Goal: Task Accomplishment & Management: Complete application form

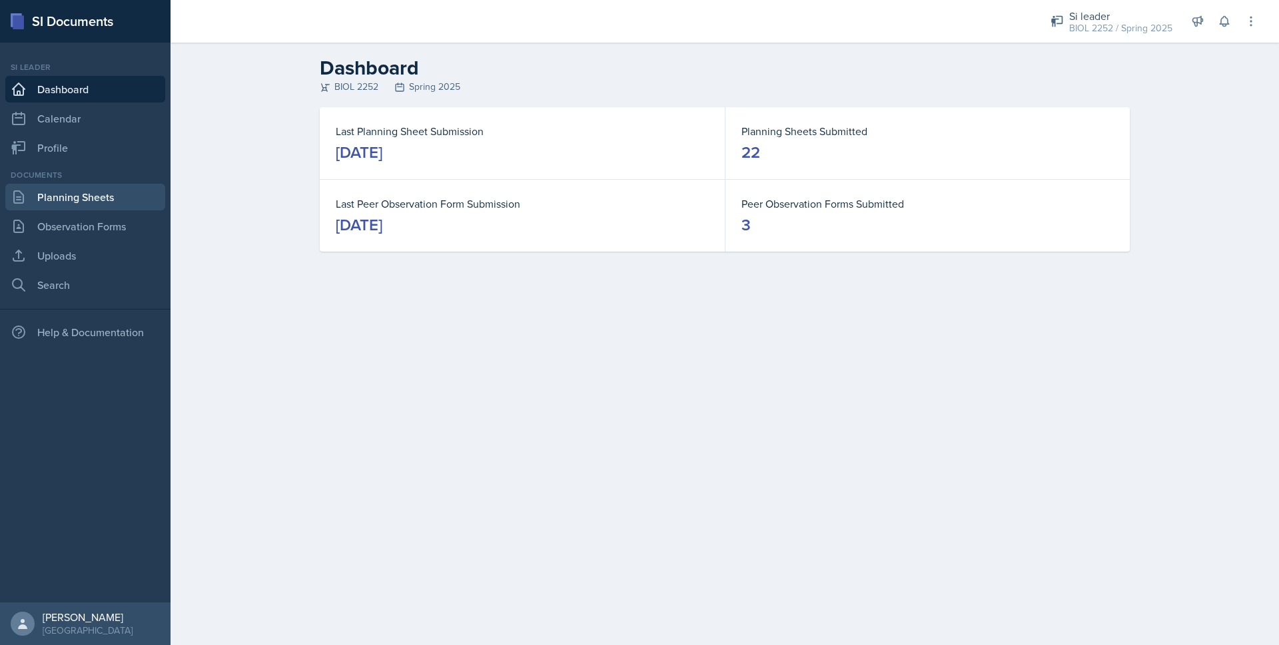
click at [64, 196] on link "Planning Sheets" at bounding box center [85, 197] width 160 height 27
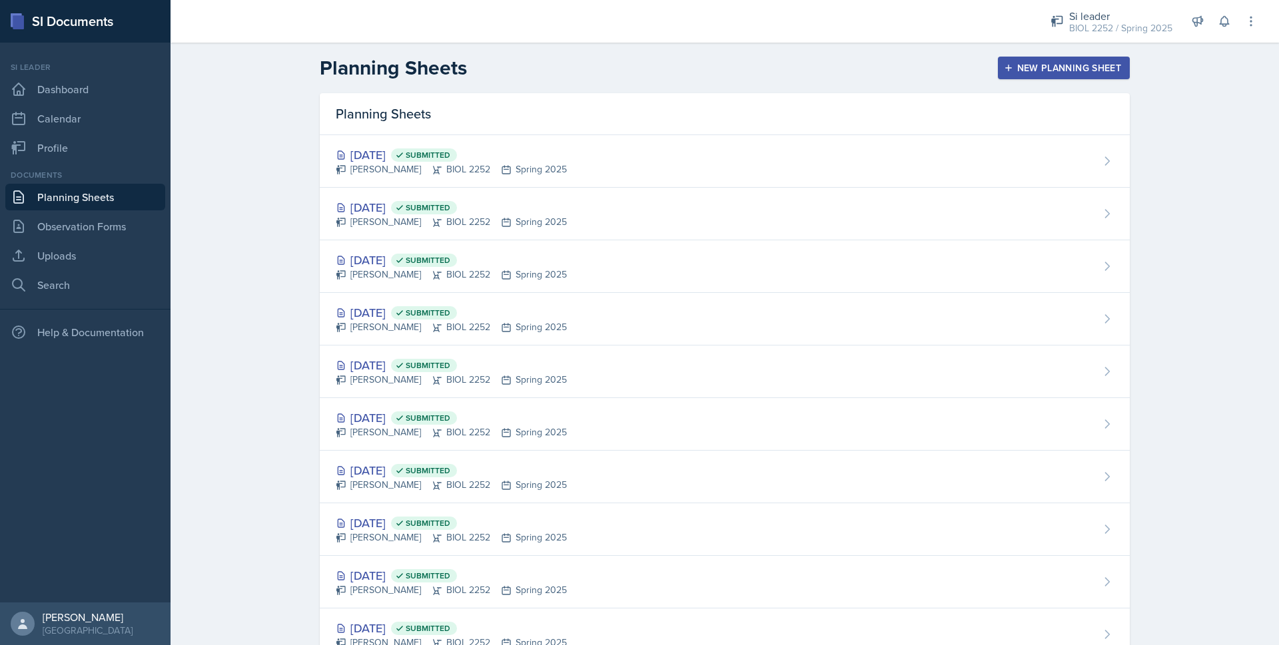
click at [1014, 75] on button "New Planning Sheet" at bounding box center [1064, 68] width 132 height 23
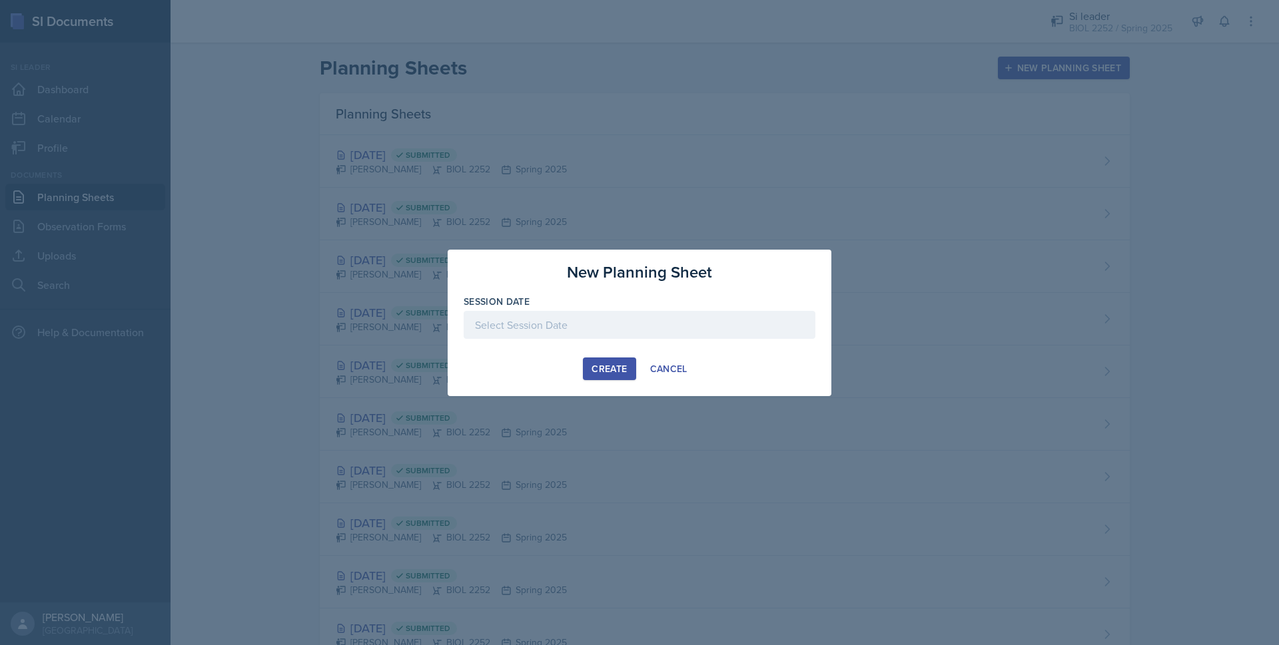
click at [652, 365] on div "Cancel" at bounding box center [668, 369] width 37 height 11
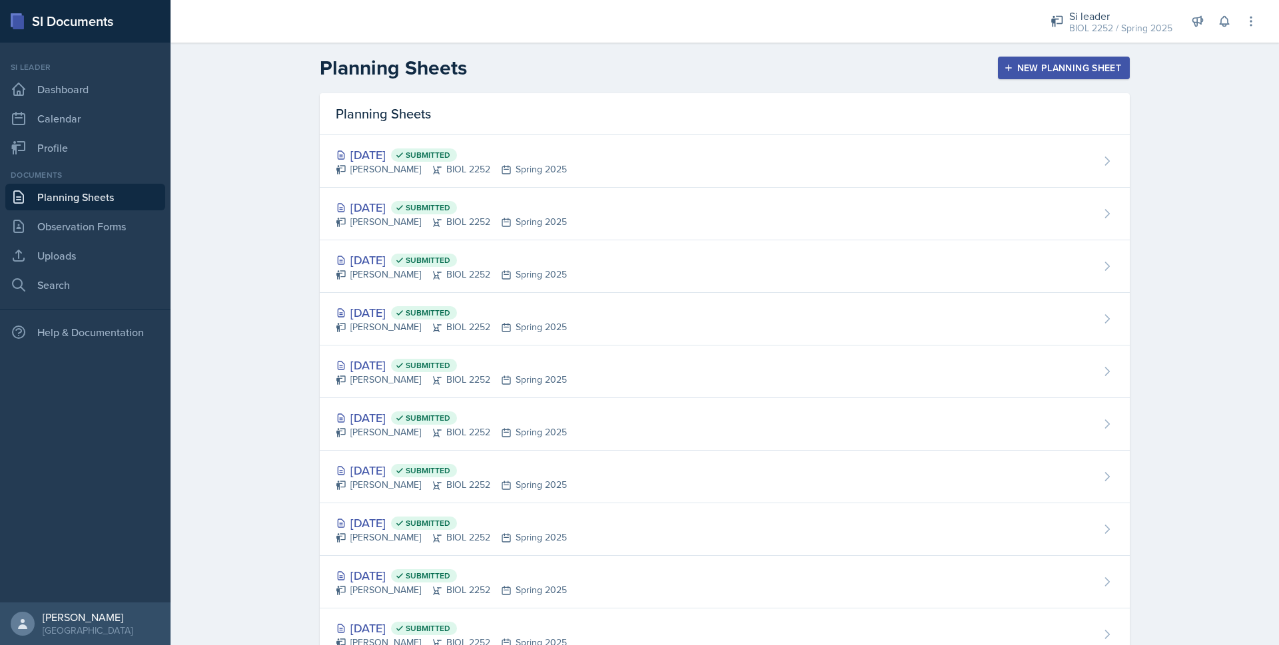
click at [1092, 31] on div "BIOL 2252 / Spring 2025" at bounding box center [1120, 28] width 103 height 14
click at [1082, 107] on button "Si leader BIOL 2251 / Fall 2025" at bounding box center [1116, 104] width 128 height 38
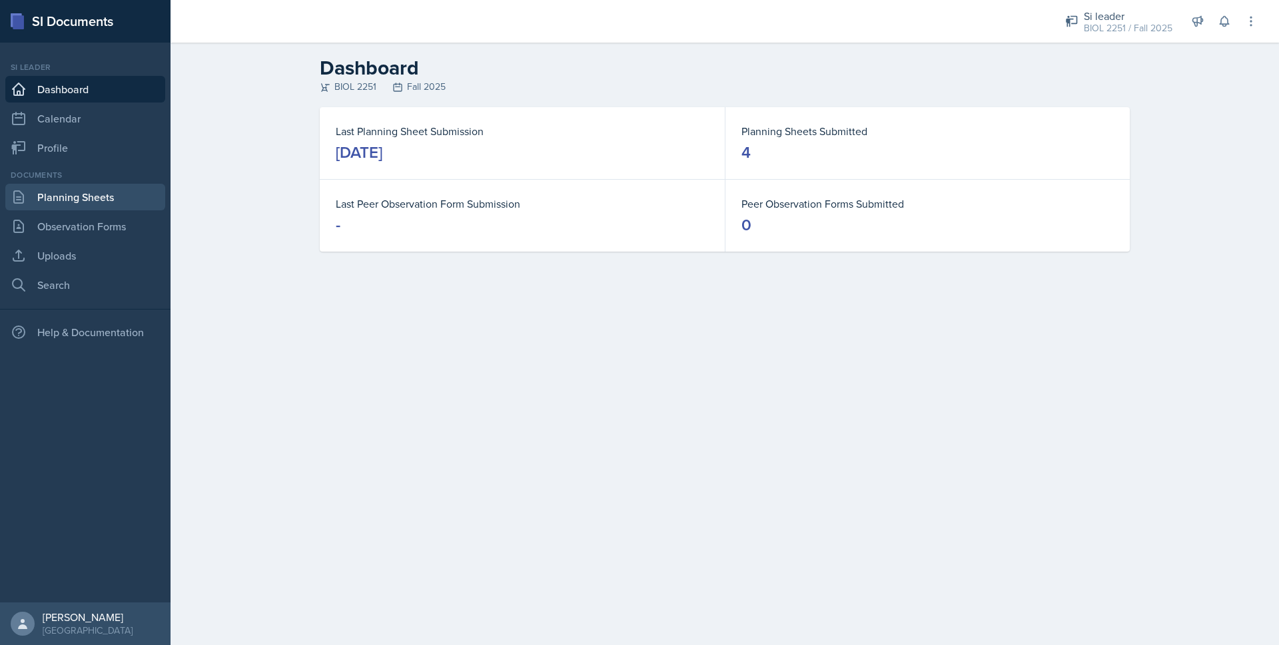
click at [61, 205] on link "Planning Sheets" at bounding box center [85, 197] width 160 height 27
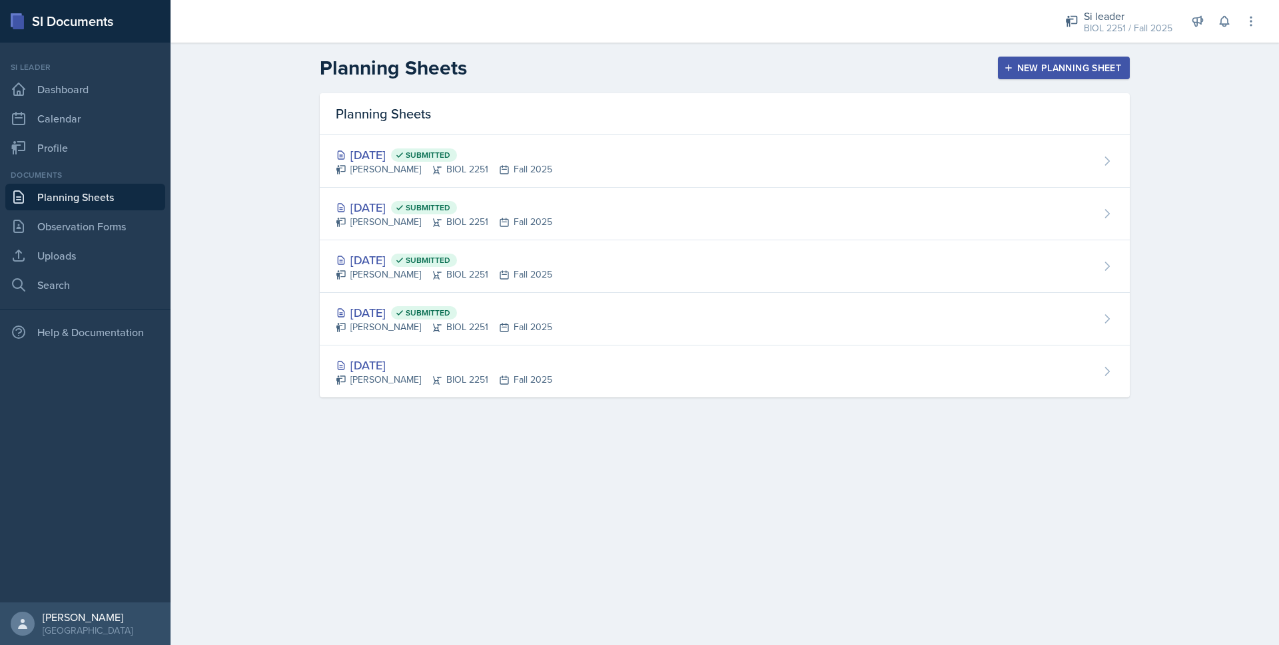
click at [1021, 69] on div "New Planning Sheet" at bounding box center [1063, 68] width 115 height 11
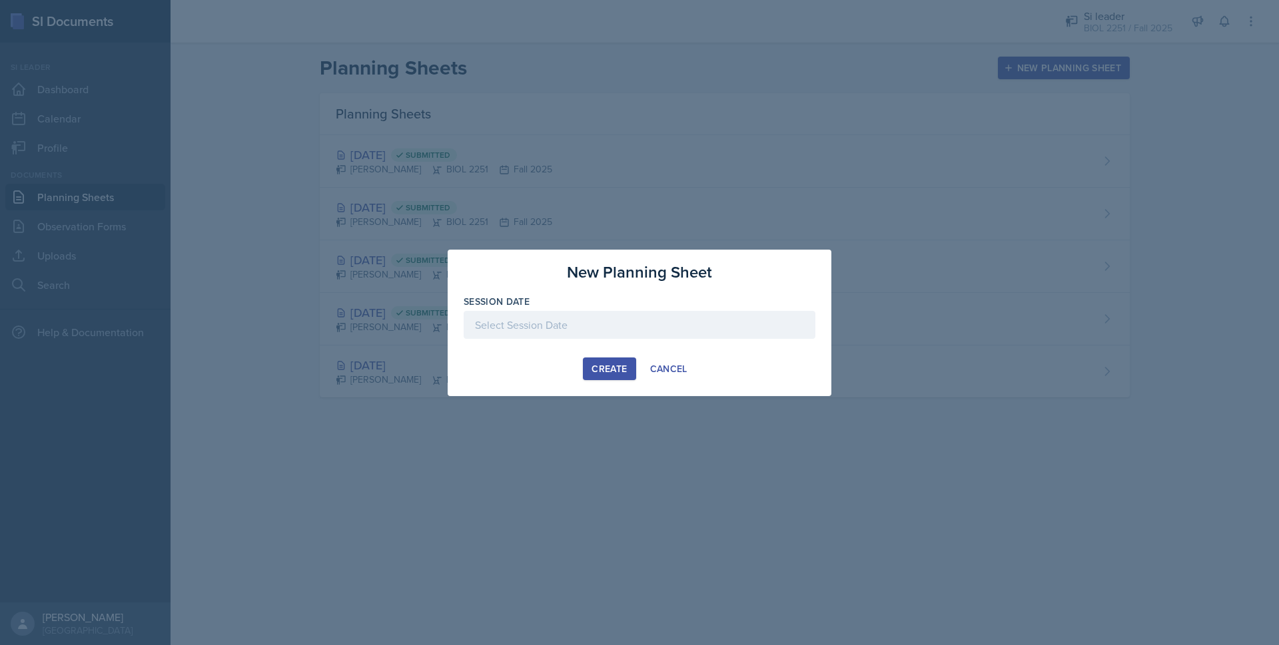
click at [555, 325] on div at bounding box center [640, 325] width 352 height 28
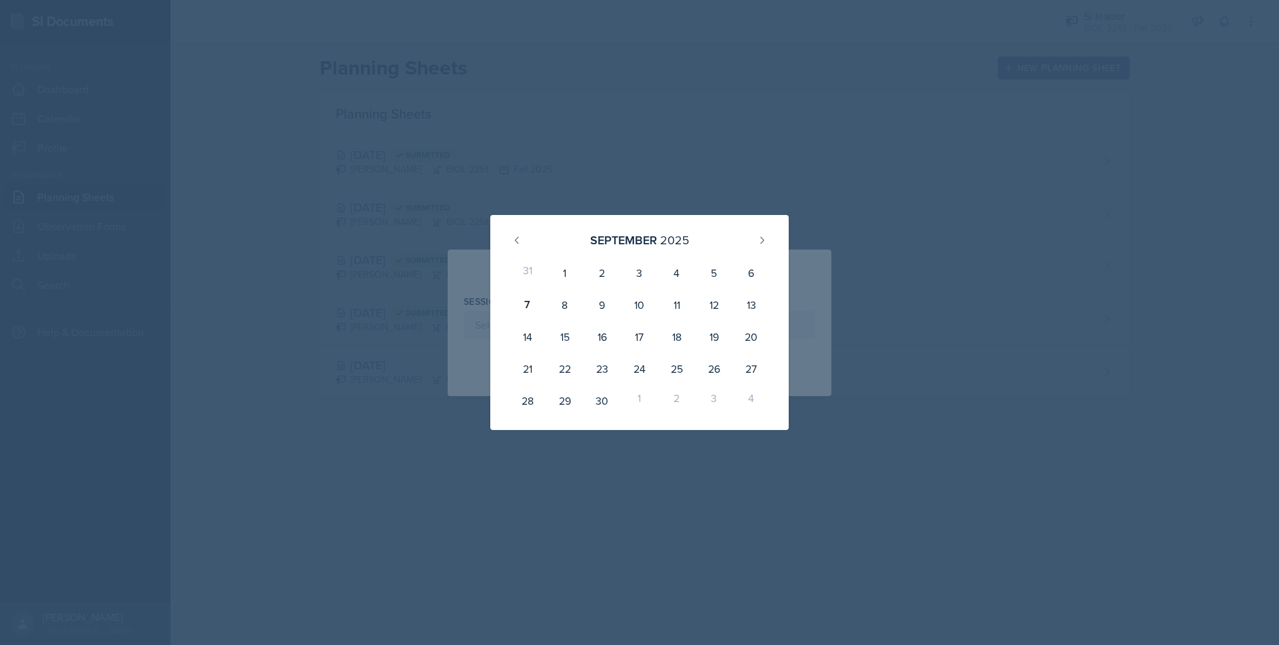
click at [561, 307] on div "8" at bounding box center [564, 305] width 37 height 32
type input "[DATE]"
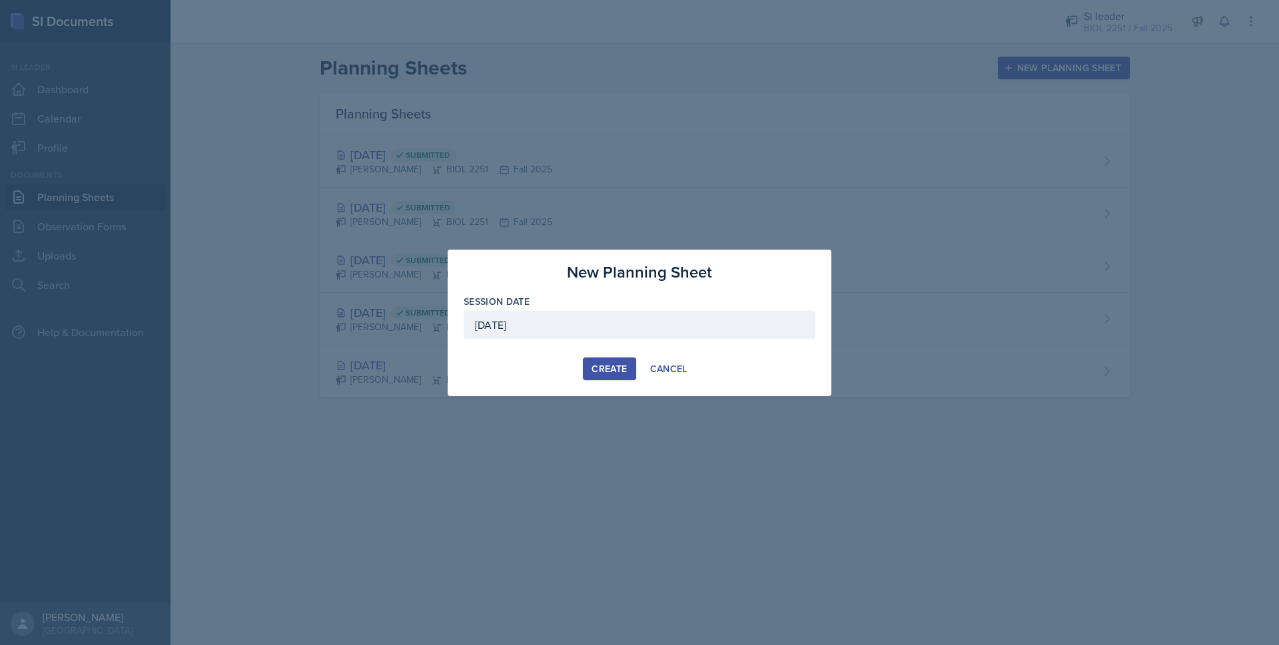
click at [604, 362] on button "Create" at bounding box center [609, 369] width 53 height 23
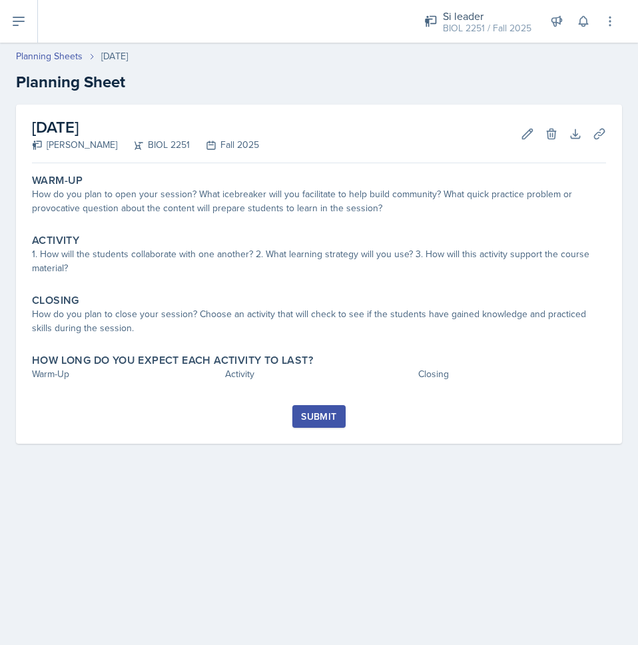
click at [226, 196] on div "How do you plan to open your session? What icebreaker will you facilitate to he…" at bounding box center [319, 201] width 574 height 28
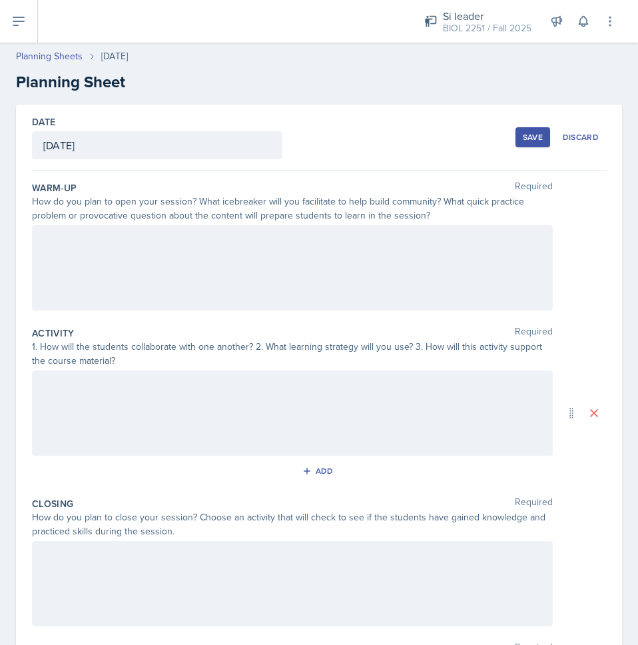
click at [211, 263] on div at bounding box center [292, 267] width 521 height 85
click at [394, 273] on div "I will start with a temp check for the students which is another way to see" at bounding box center [292, 267] width 521 height 85
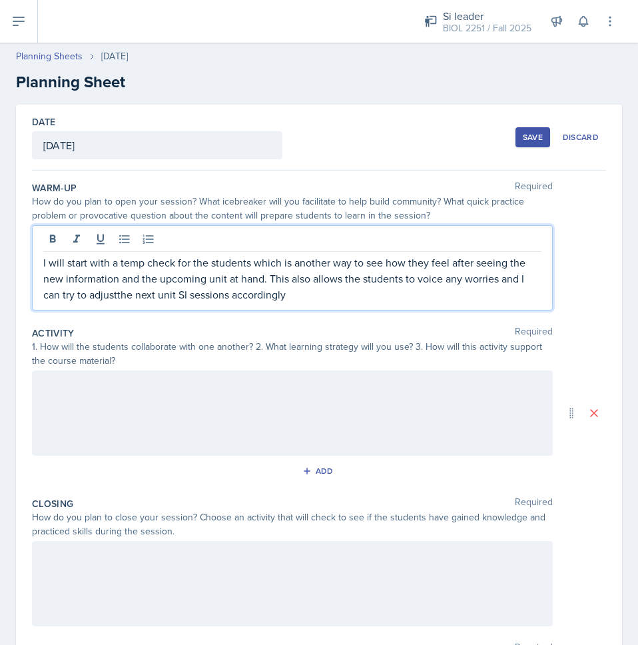
click at [117, 299] on p "I will start with a temp check for the students which is another way to see how…" at bounding box center [292, 278] width 498 height 48
click at [289, 297] on p "I will start with a temp check for the students which is another way to see how…" at bounding box center [292, 278] width 498 height 48
click at [216, 406] on div at bounding box center [292, 412] width 521 height 85
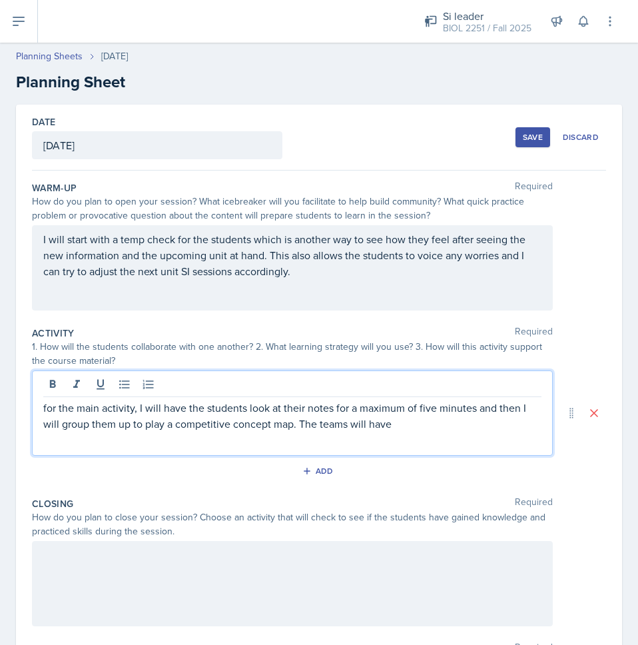
click at [402, 427] on p "for the main activity, I will have the students look at their notes for a maxim…" at bounding box center [292, 416] width 498 height 32
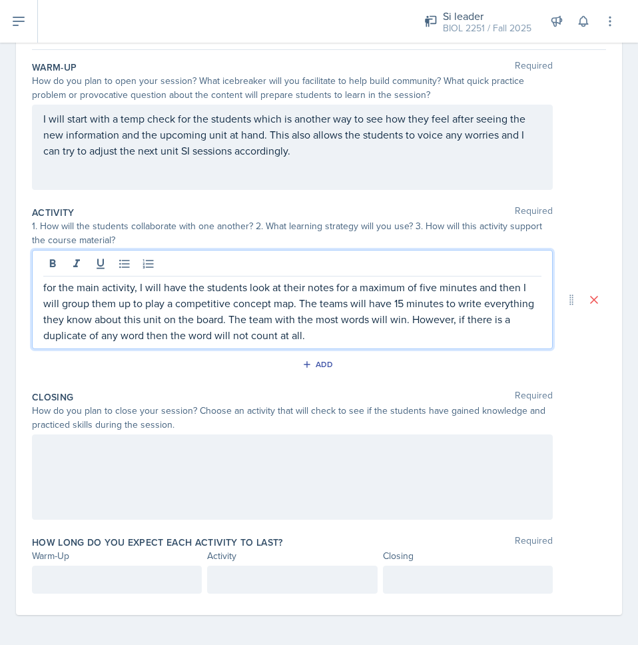
scroll to position [123, 0]
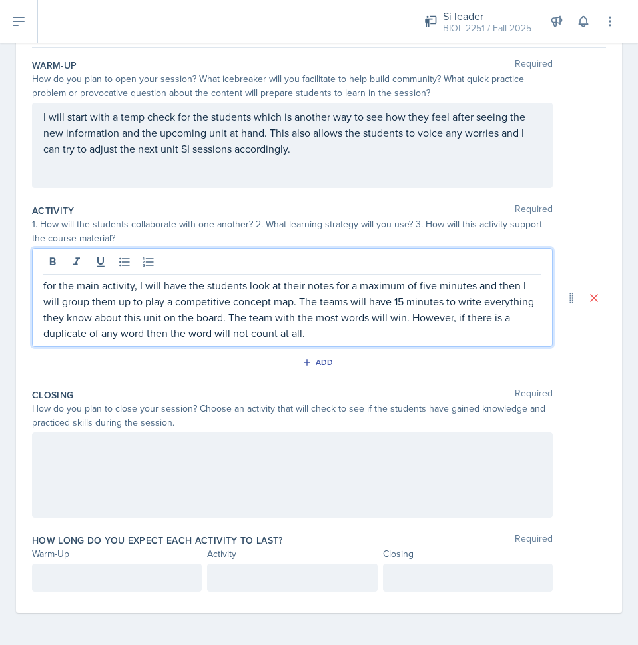
click at [111, 479] on div at bounding box center [292, 474] width 521 height 85
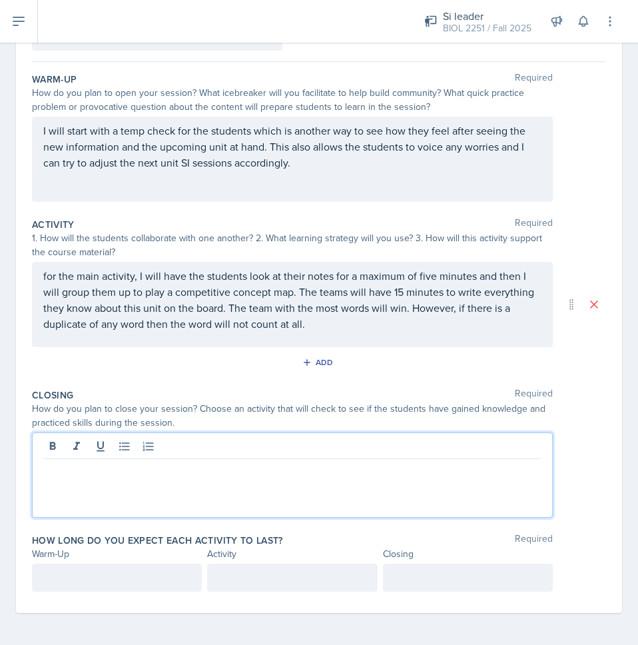
scroll to position [109, 0]
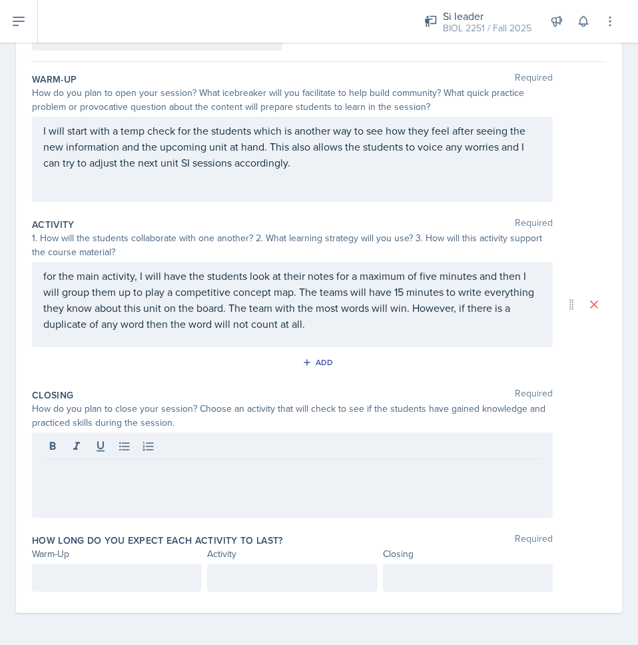
click at [407, 484] on div at bounding box center [292, 474] width 521 height 85
click at [314, 472] on p "for the closing, I will have the students take an online quiz" at bounding box center [292, 470] width 498 height 16
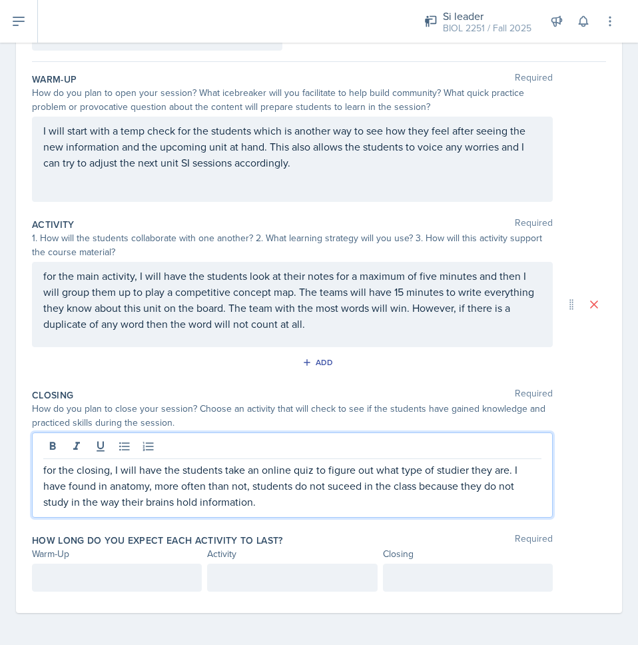
drag, startPoint x: 352, startPoint y: 496, endPoint x: 344, endPoint y: 482, distance: 16.1
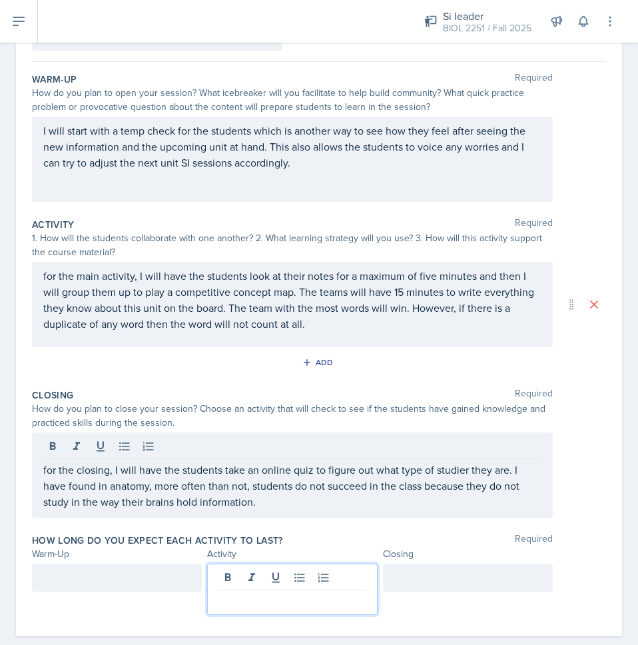
click at [272, 574] on div at bounding box center [292, 588] width 170 height 51
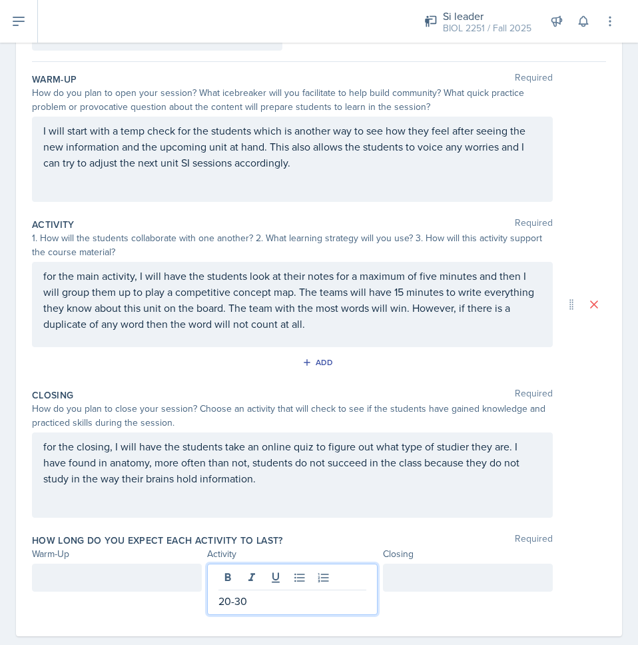
click at [390, 585] on div at bounding box center [468, 577] width 170 height 28
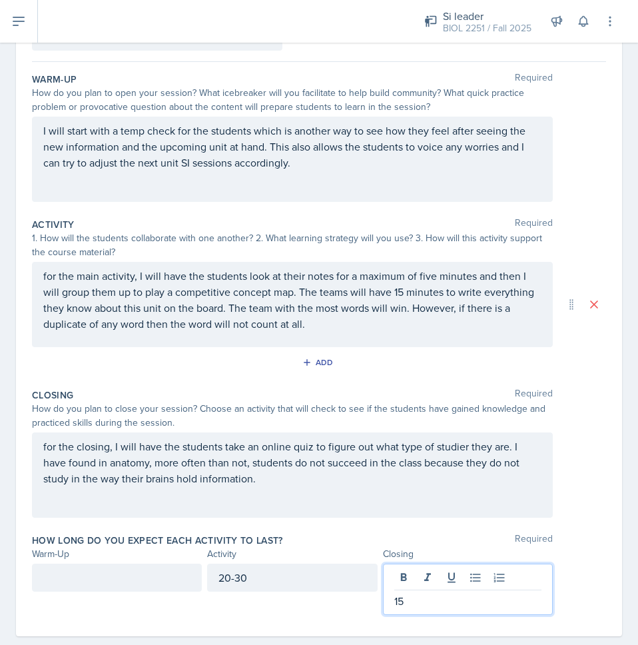
click at [182, 576] on div at bounding box center [117, 577] width 170 height 28
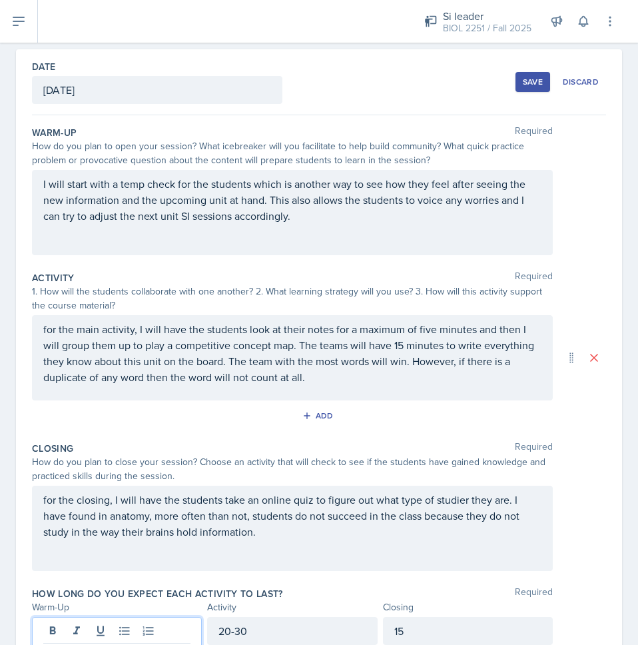
scroll to position [0, 0]
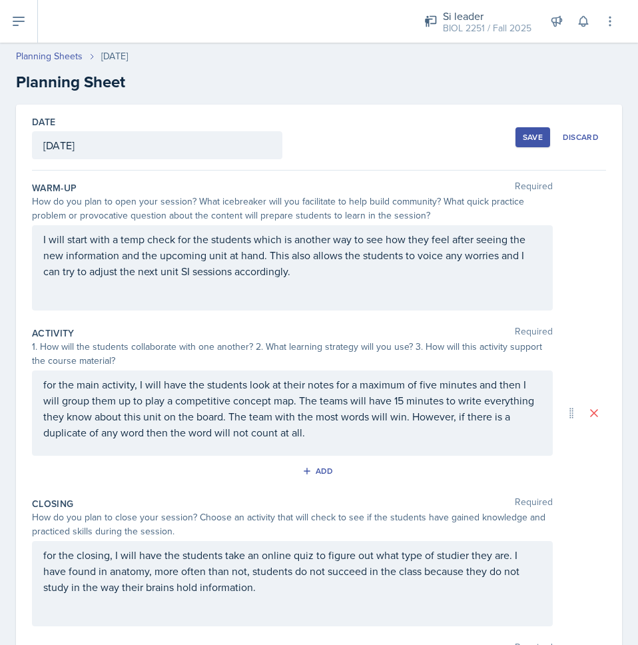
click at [523, 142] on div "Save" at bounding box center [533, 137] width 20 height 11
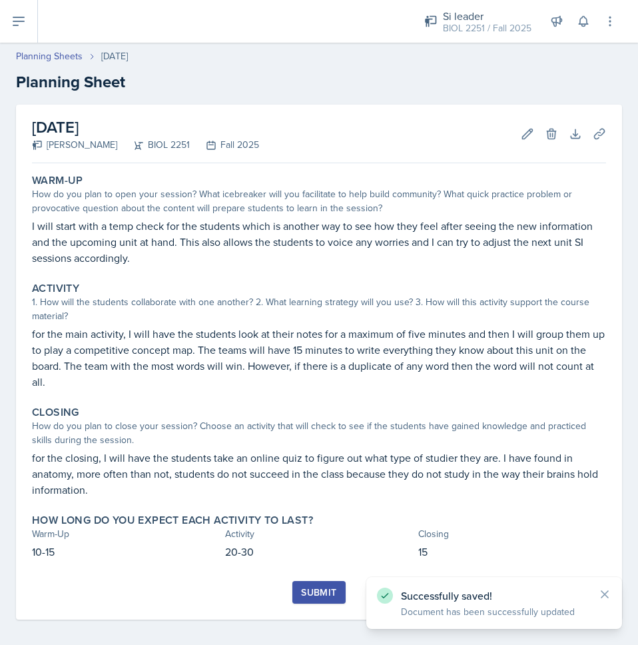
click at [307, 576] on div "Warm-Up How do you plan to open your session? What icebreaker will you facilita…" at bounding box center [319, 374] width 574 height 412
click at [307, 590] on div "Submit" at bounding box center [318, 592] width 35 height 11
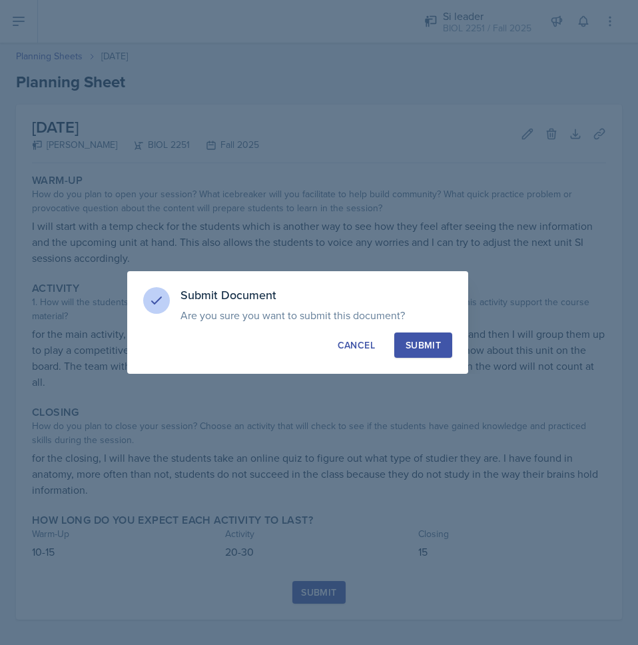
click at [419, 341] on div "Submit" at bounding box center [423, 344] width 35 height 13
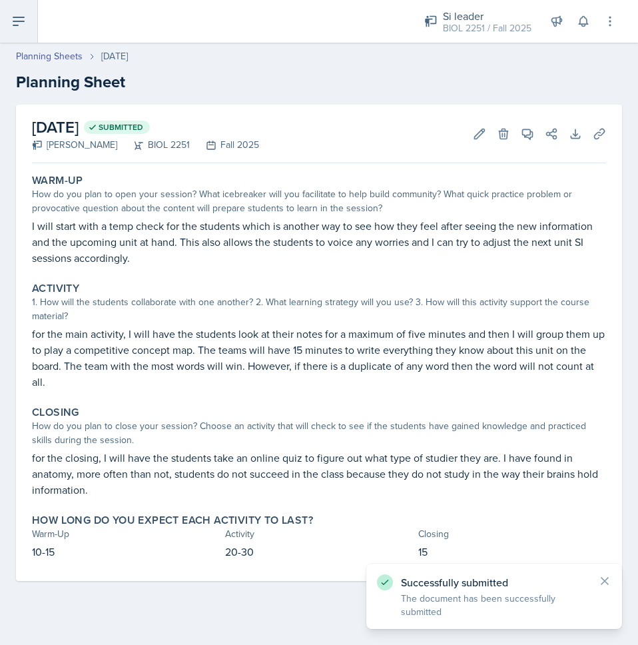
click at [11, 17] on icon at bounding box center [19, 21] width 16 height 16
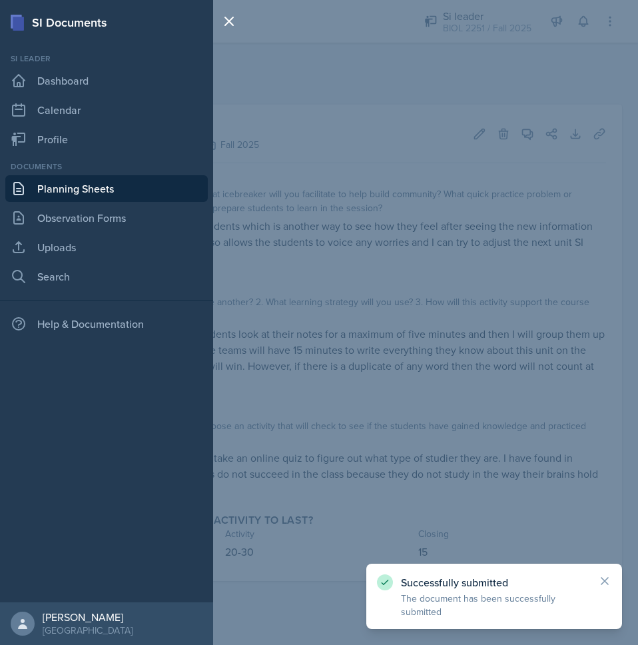
click at [59, 188] on link "Planning Sheets" at bounding box center [106, 188] width 202 height 27
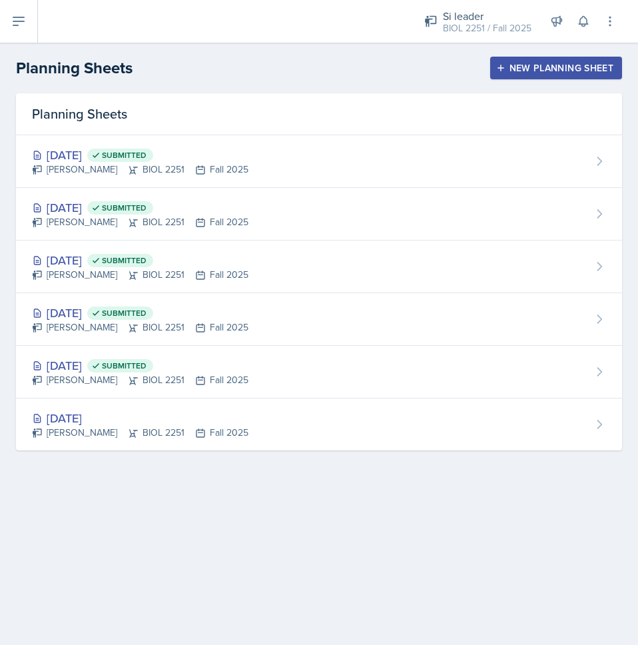
click at [511, 70] on div "New Planning Sheet" at bounding box center [556, 68] width 115 height 11
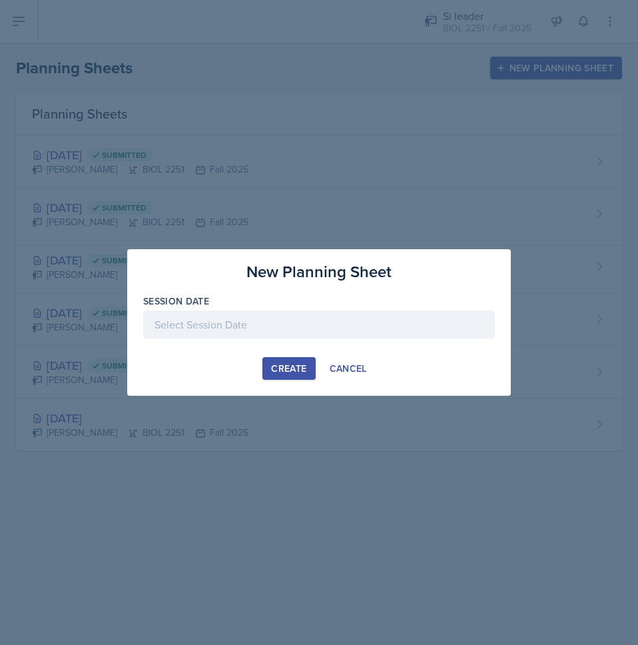
click at [337, 332] on div at bounding box center [319, 324] width 352 height 28
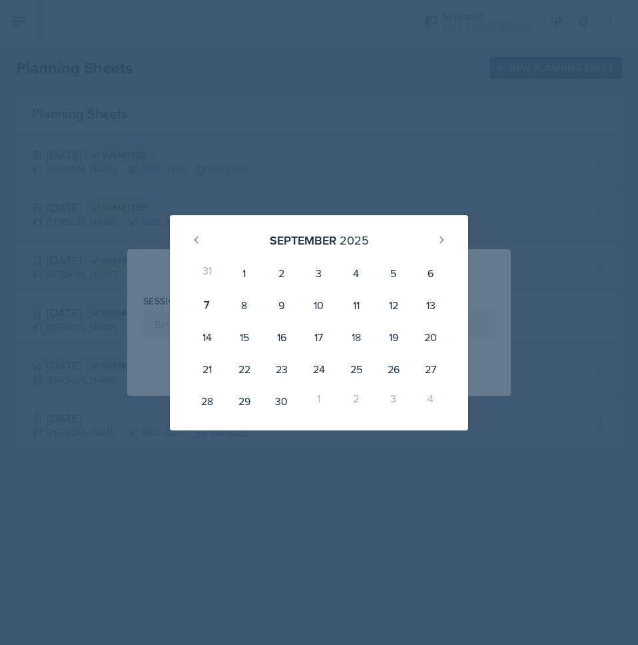
click at [305, 308] on div "10" at bounding box center [318, 305] width 37 height 32
type input "[DATE]"
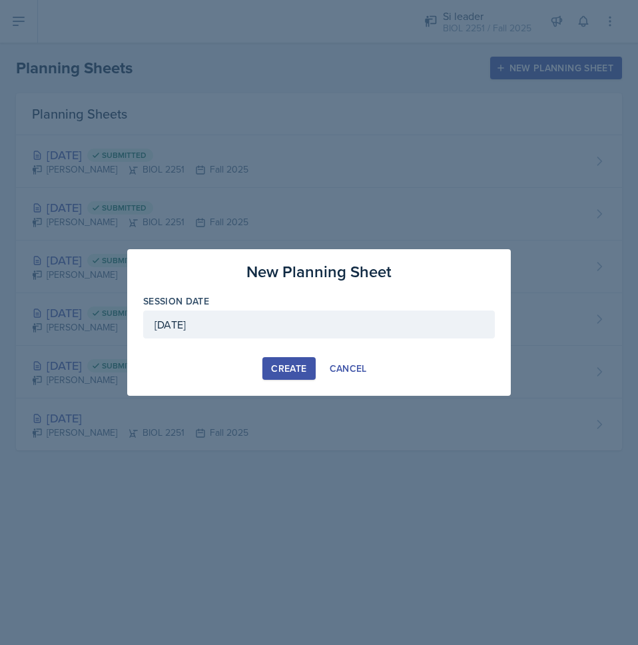
click at [284, 363] on div "Create" at bounding box center [288, 368] width 35 height 11
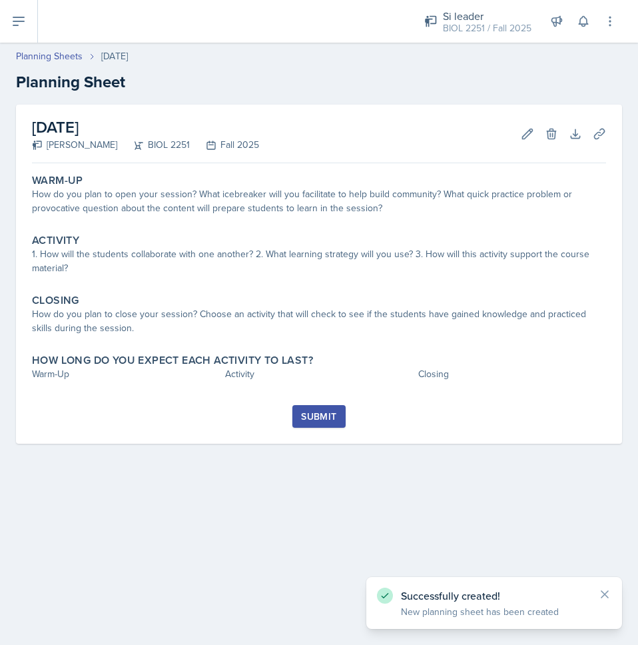
click at [184, 192] on div "How do you plan to open your session? What icebreaker will you facilitate to he…" at bounding box center [319, 201] width 574 height 28
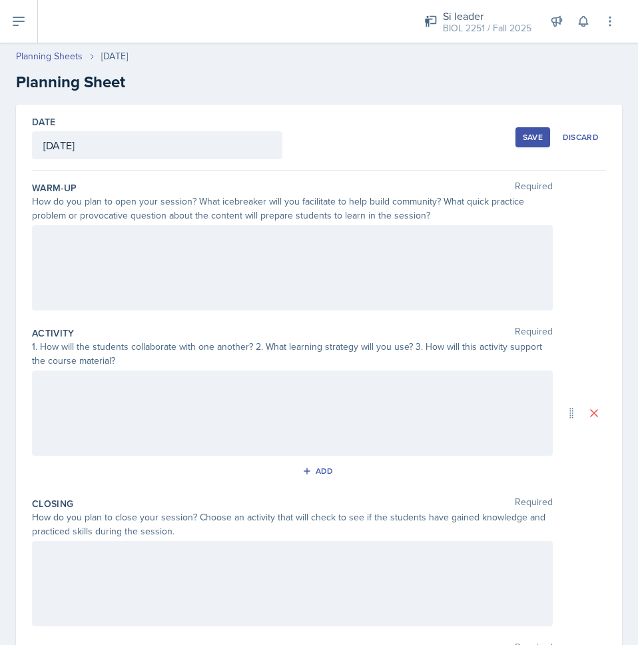
click at [340, 275] on div at bounding box center [292, 267] width 521 height 85
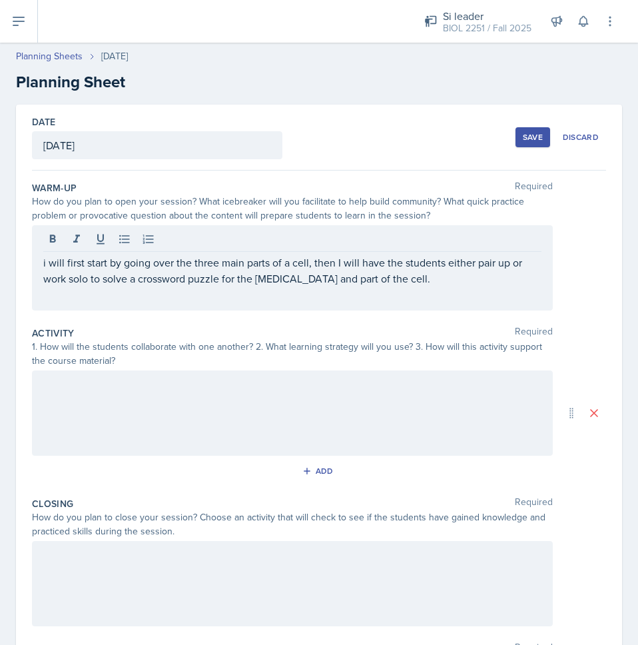
drag, startPoint x: 278, startPoint y: 417, endPoint x: 365, endPoint y: 289, distance: 154.4
click at [365, 289] on div "i will first start by going over the three main parts of a cell, then I will ha…" at bounding box center [292, 267] width 521 height 85
click at [406, 376] on div at bounding box center [292, 412] width 521 height 85
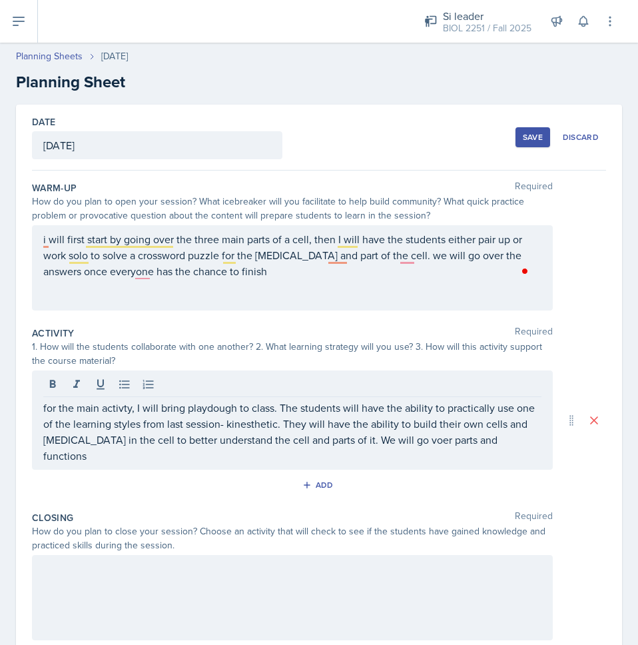
click at [532, 443] on p "for the main activty, I will bring playdough to class. The students will have t…" at bounding box center [292, 432] width 498 height 64
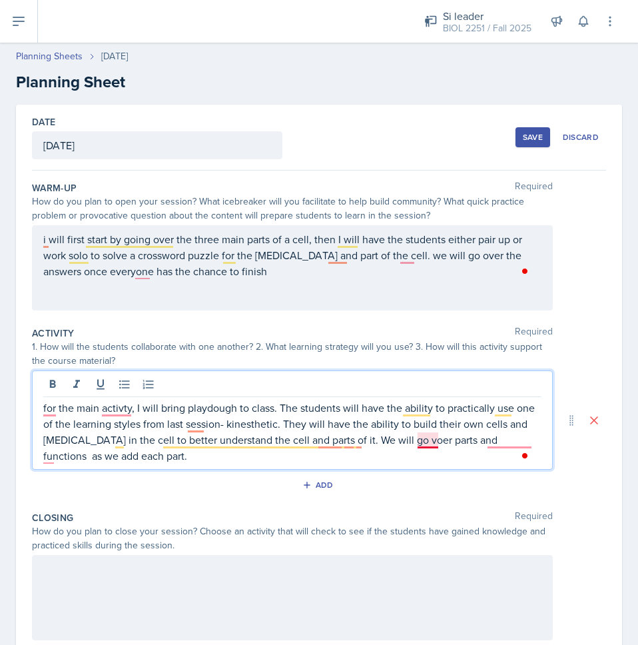
click at [427, 439] on p "for the main activty, I will bring playdough to class. The students will have t…" at bounding box center [292, 432] width 498 height 64
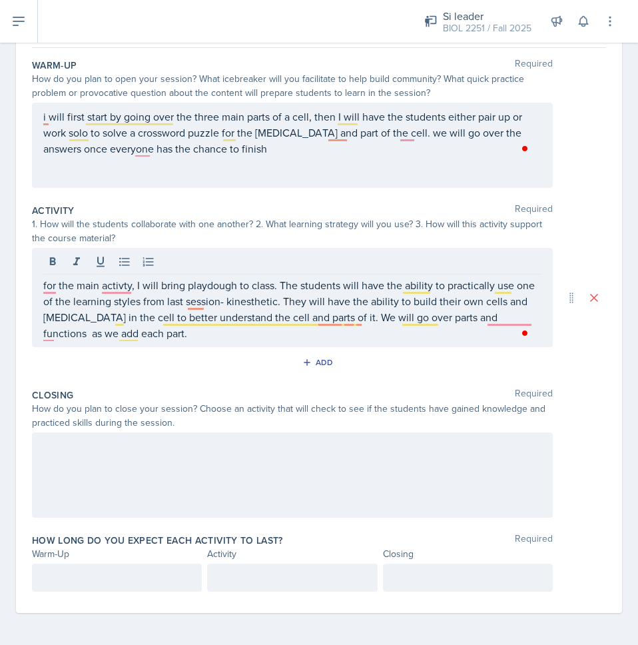
click at [342, 470] on div at bounding box center [292, 474] width 521 height 85
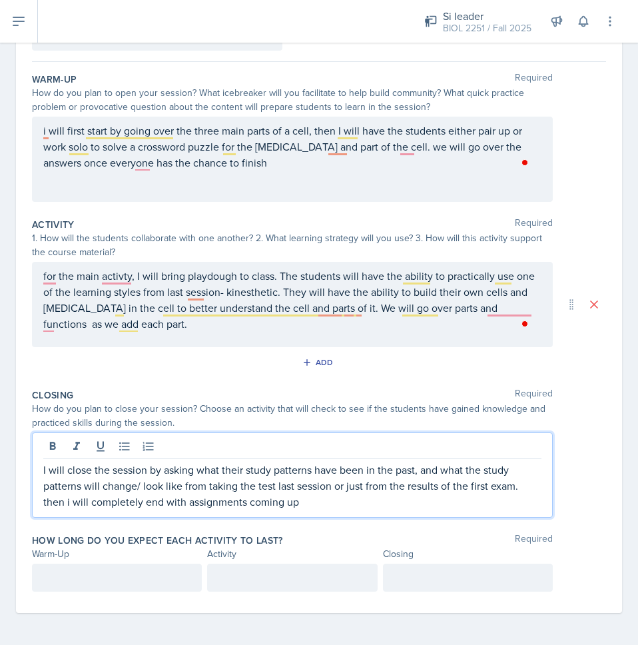
click at [189, 568] on div at bounding box center [117, 577] width 170 height 28
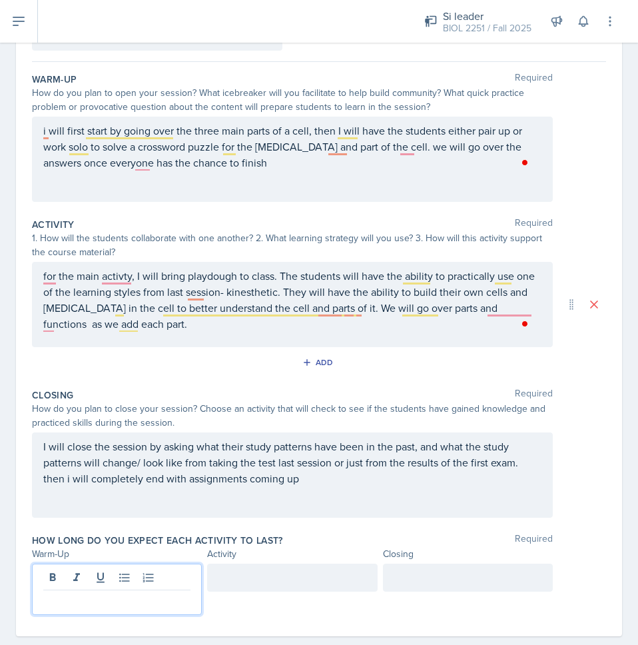
scroll to position [132, 0]
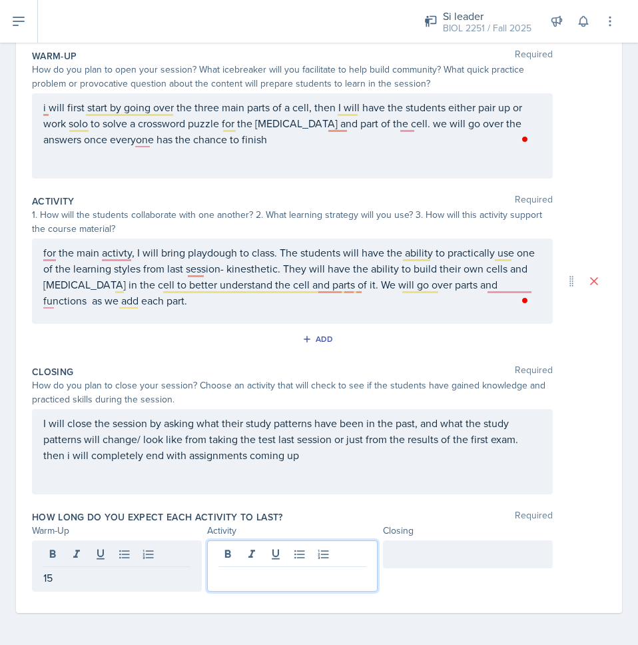
click at [243, 559] on div at bounding box center [292, 565] width 170 height 51
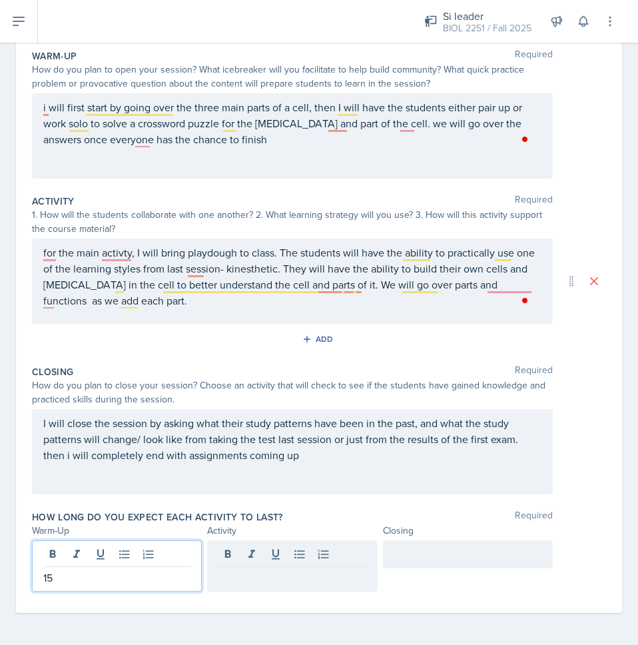
click at [174, 556] on div "15" at bounding box center [117, 565] width 170 height 51
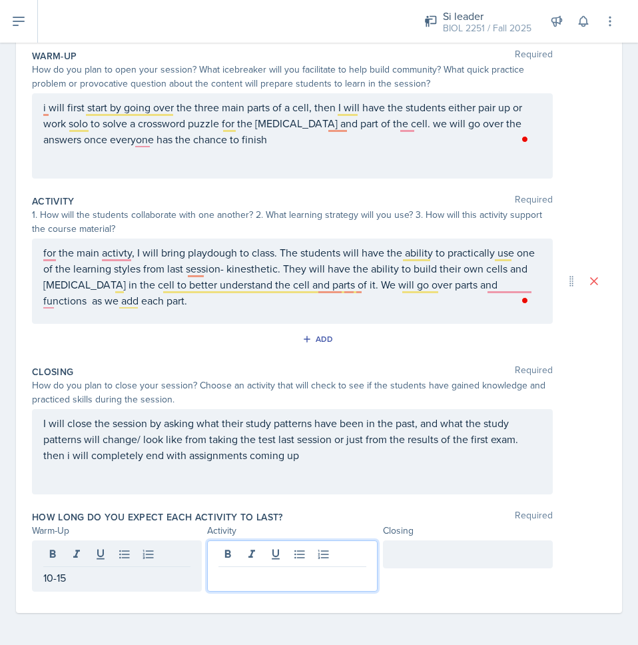
click at [258, 552] on div at bounding box center [292, 565] width 170 height 51
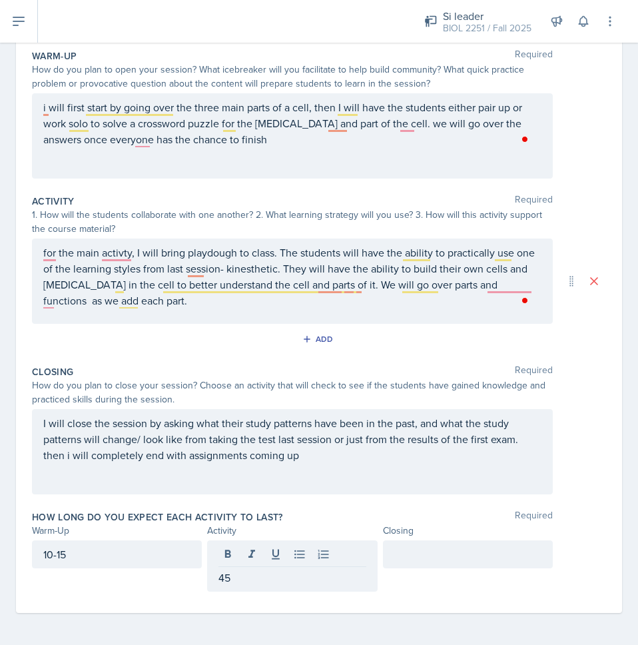
click at [392, 562] on div at bounding box center [468, 554] width 170 height 28
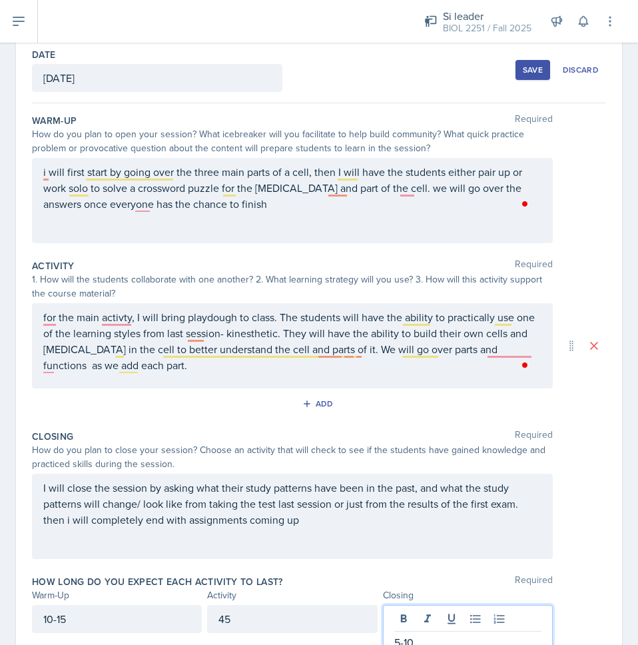
scroll to position [0, 0]
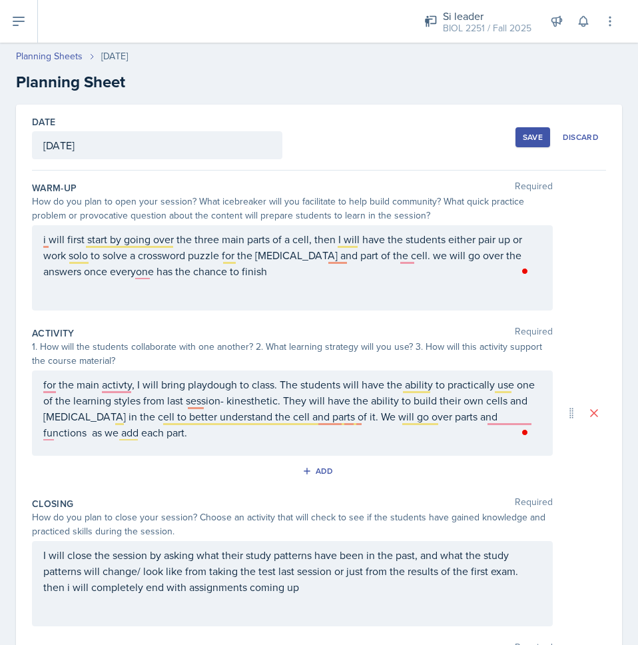
click at [523, 139] on div "Save" at bounding box center [533, 137] width 20 height 11
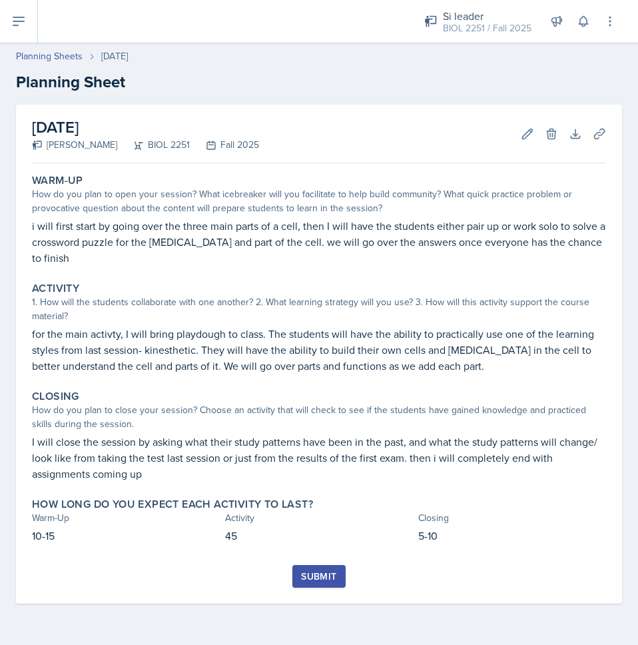
click at [311, 574] on div "Submit" at bounding box center [318, 576] width 35 height 11
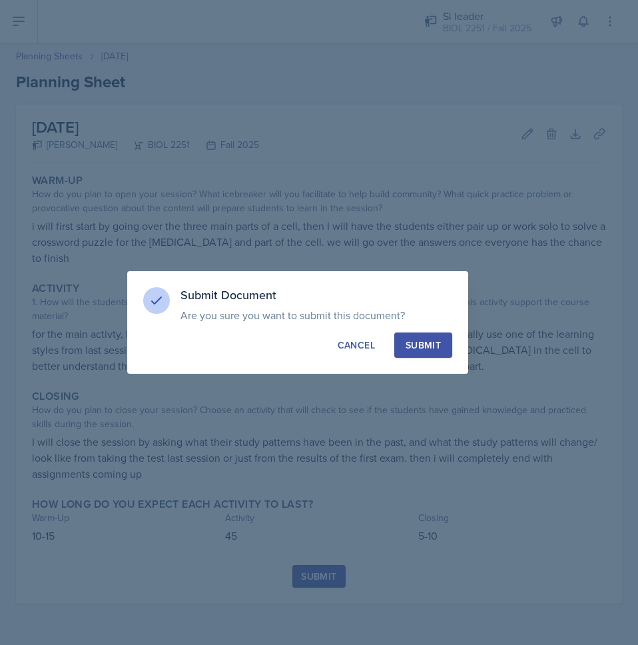
click at [420, 338] on button "Submit" at bounding box center [423, 344] width 58 height 25
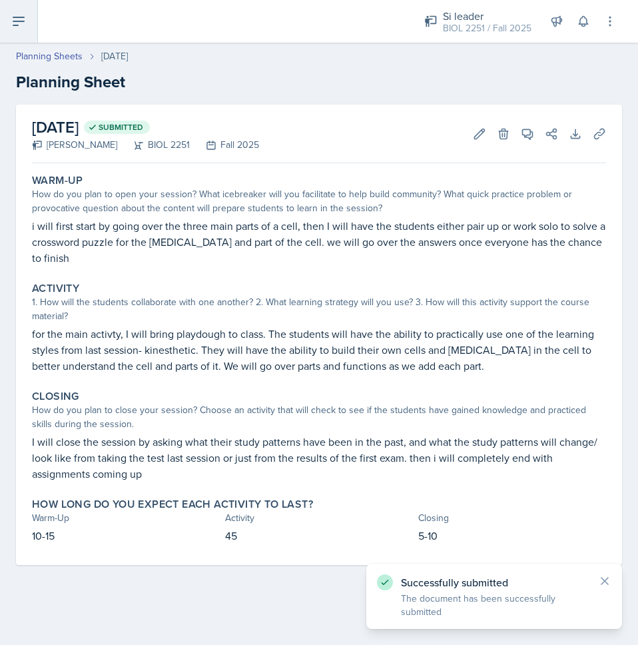
click at [22, 28] on icon at bounding box center [19, 21] width 16 height 16
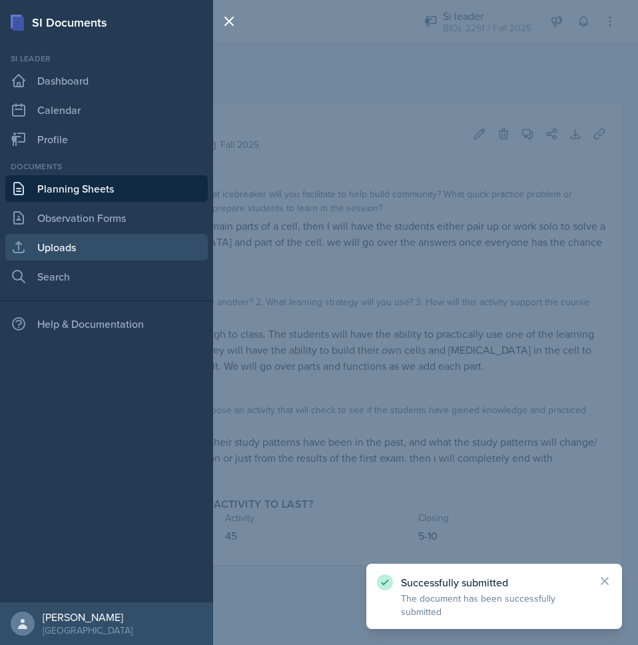
click at [62, 244] on link "Uploads" at bounding box center [106, 247] width 202 height 27
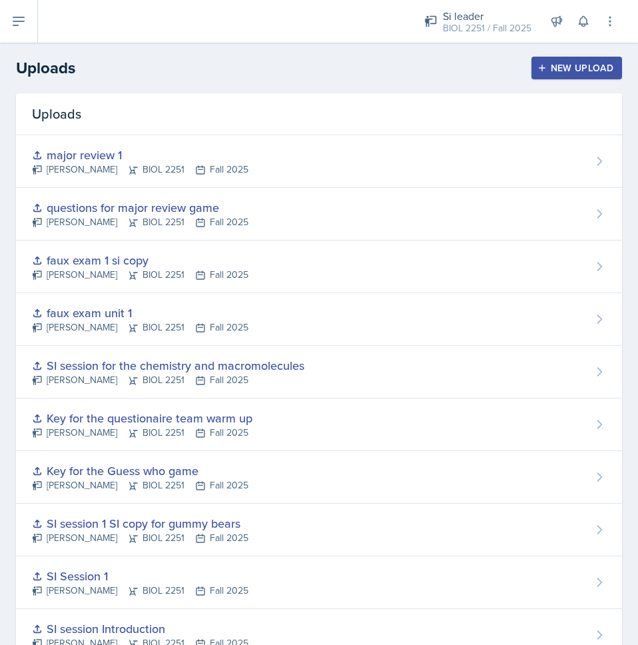
click at [540, 73] on div "New Upload" at bounding box center [577, 68] width 74 height 11
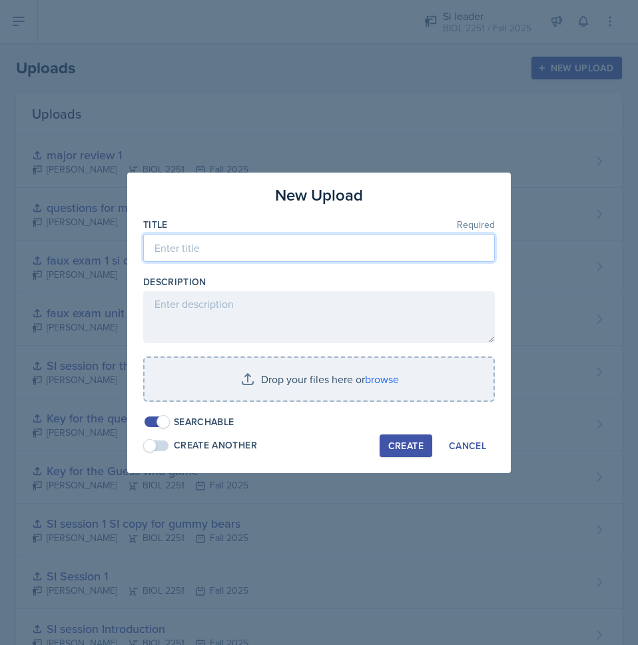
click at [231, 250] on input at bounding box center [319, 248] width 352 height 28
type input "S"
type input "SI powerpoint cells"
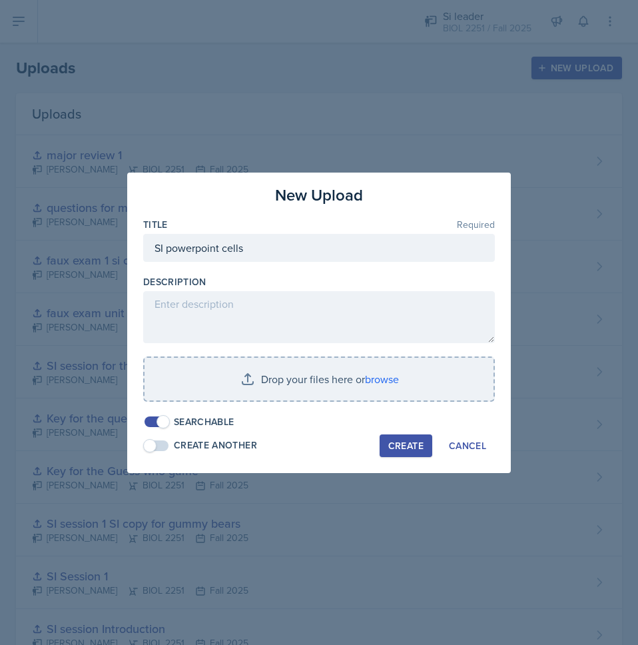
click at [408, 450] on div "Create" at bounding box center [405, 445] width 35 height 11
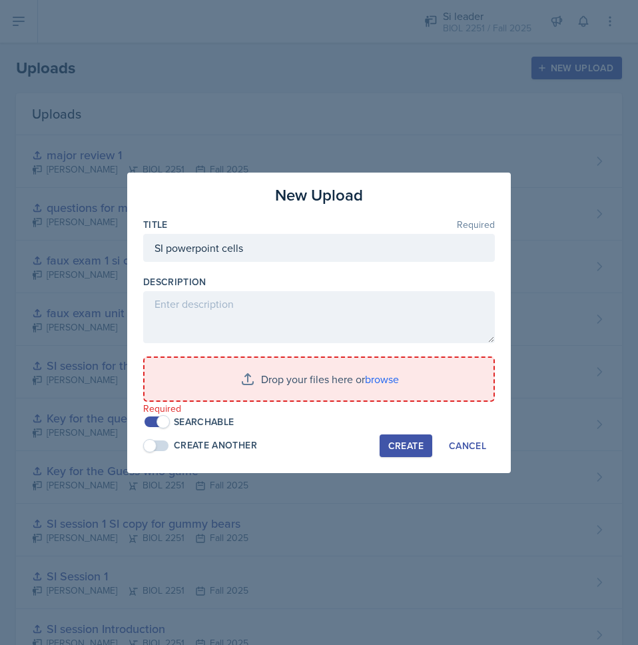
click at [318, 390] on input "file" at bounding box center [319, 379] width 349 height 43
click at [281, 390] on input "file" at bounding box center [319, 379] width 349 height 43
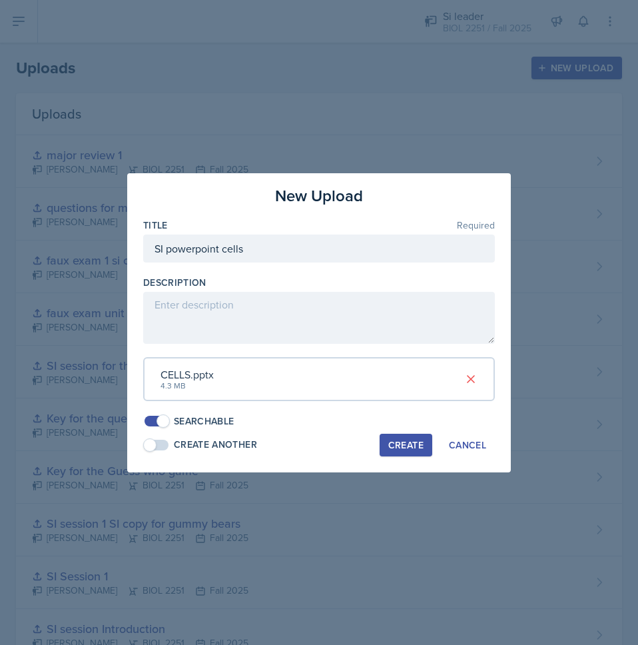
click at [393, 440] on div "Create" at bounding box center [405, 445] width 35 height 11
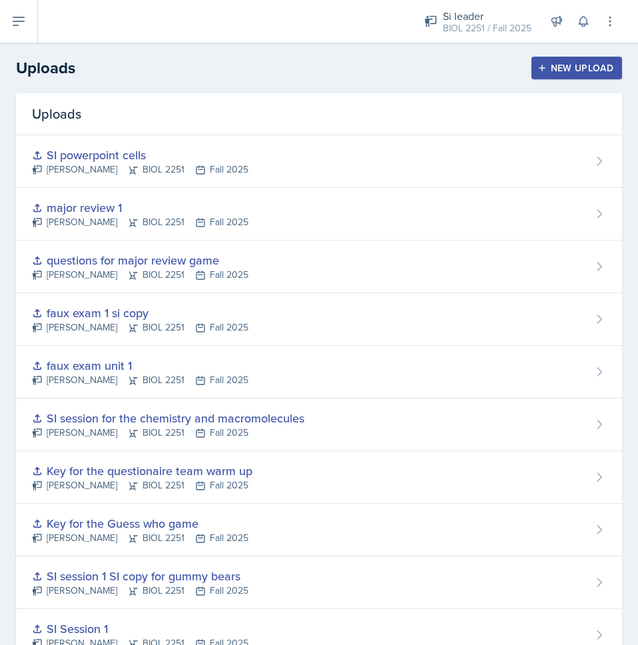
click at [591, 66] on div "New Upload" at bounding box center [577, 68] width 74 height 11
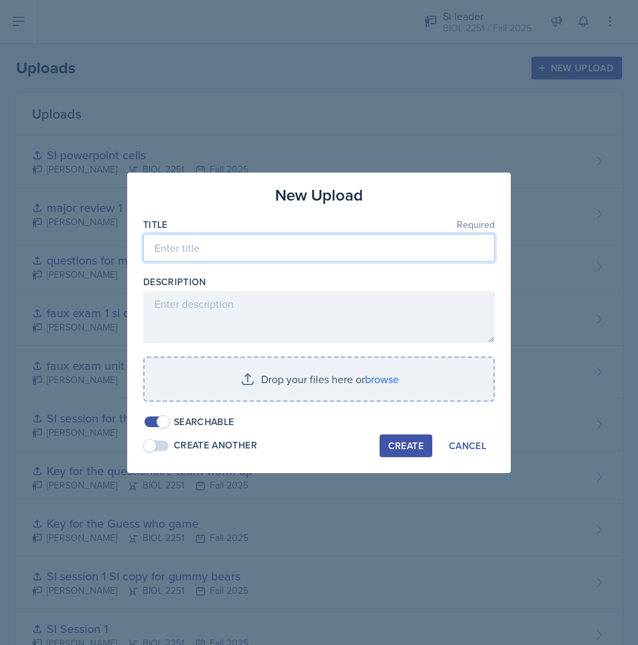
click at [380, 242] on input at bounding box center [319, 248] width 352 height 28
type input "[MEDICAL_DATA] and cells"
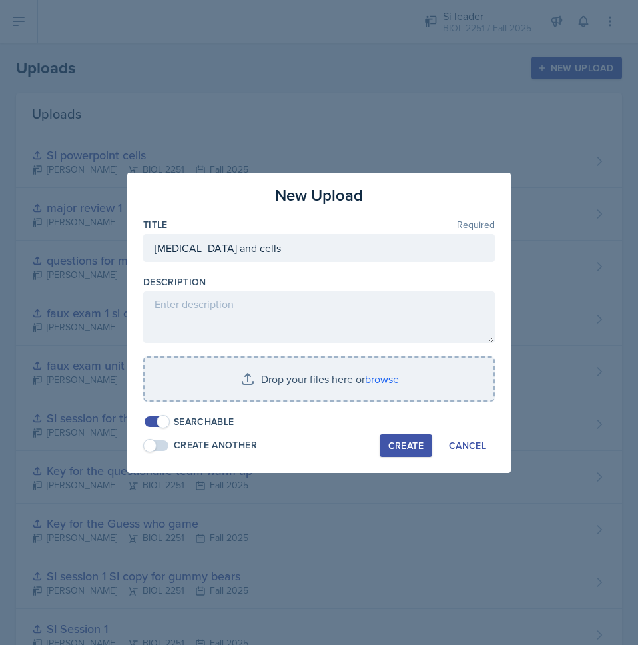
click at [381, 391] on input "file" at bounding box center [319, 379] width 349 height 43
click at [311, 366] on input "file" at bounding box center [319, 379] width 349 height 43
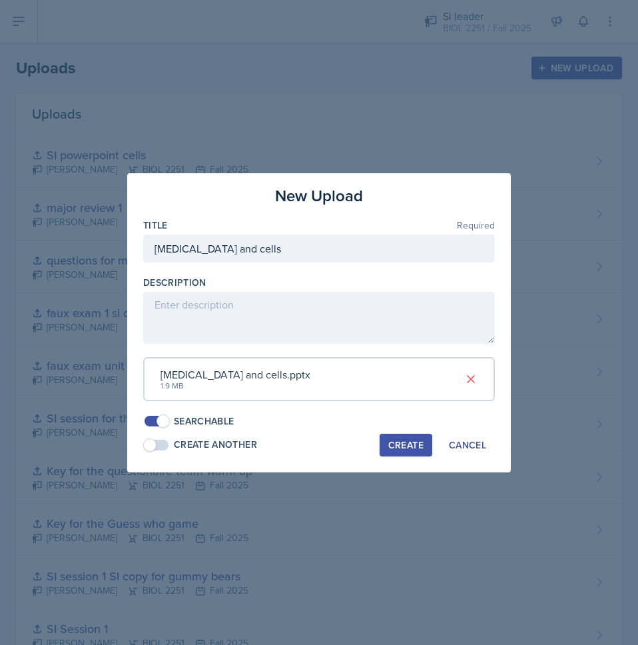
click at [404, 445] on div "Create" at bounding box center [405, 445] width 35 height 11
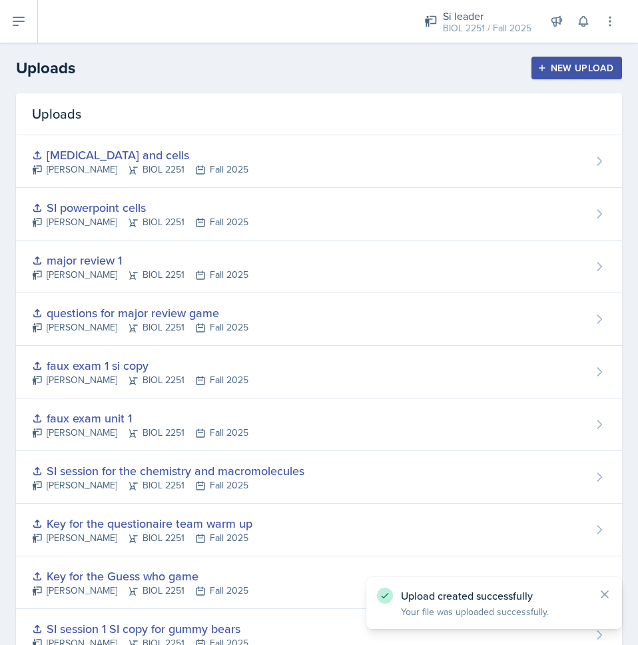
drag, startPoint x: 560, startPoint y: 59, endPoint x: 518, endPoint y: 103, distance: 60.3
click at [559, 61] on button "New Upload" at bounding box center [576, 68] width 91 height 23
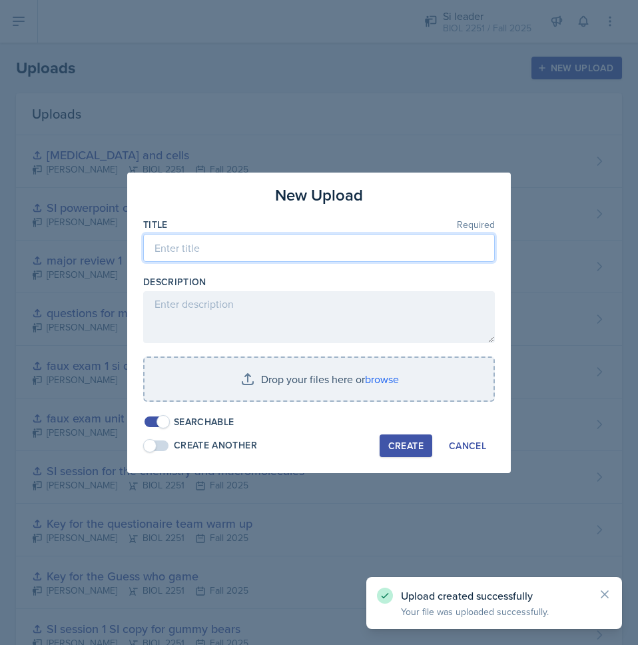
click at [204, 251] on input at bounding box center [319, 248] width 352 height 28
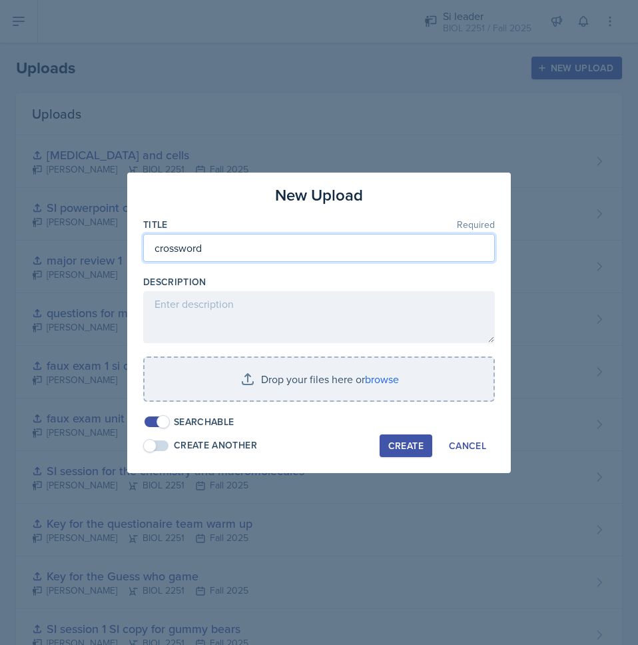
type input "crossword"
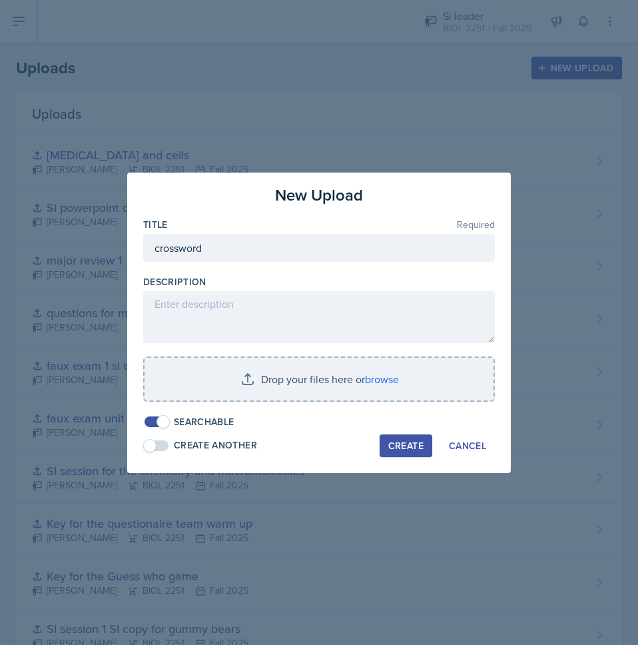
click at [271, 398] on input "file" at bounding box center [319, 379] width 349 height 43
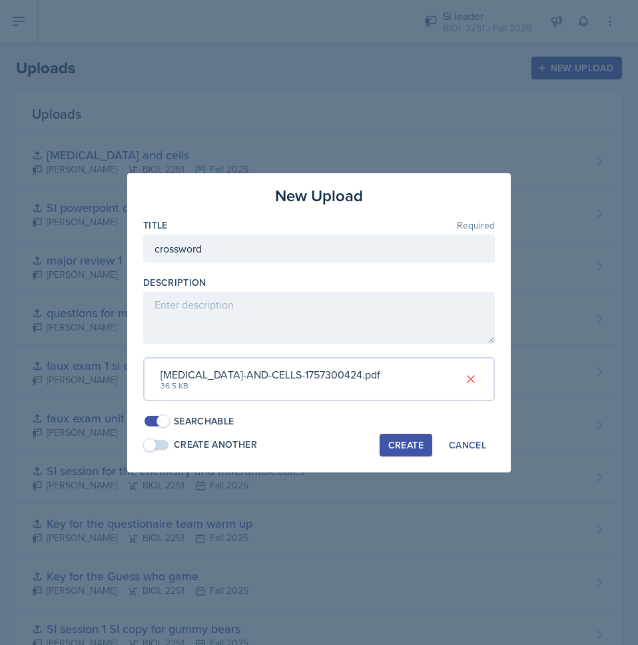
click at [390, 448] on div "Create" at bounding box center [405, 445] width 35 height 11
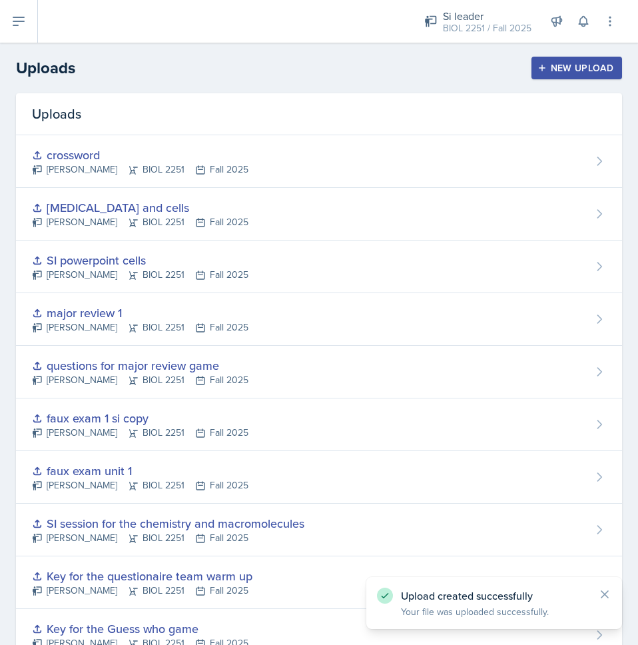
click at [531, 75] on button "New Upload" at bounding box center [576, 68] width 91 height 23
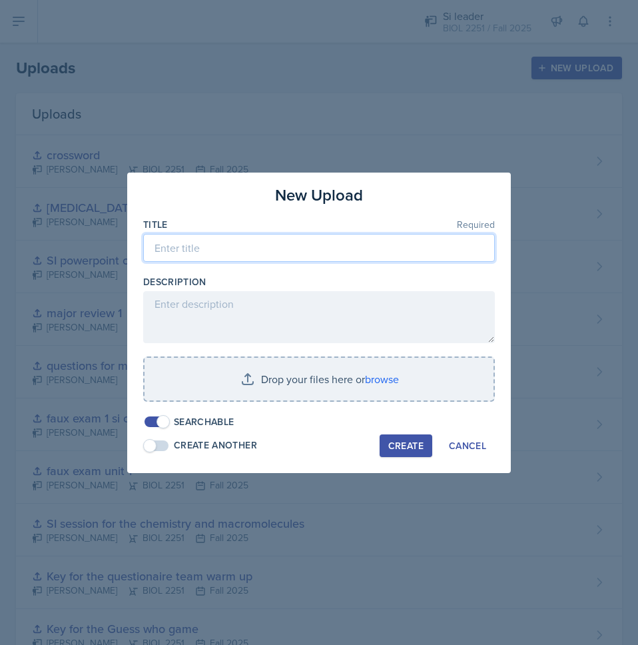
click at [287, 236] on input at bounding box center [319, 248] width 352 height 28
type input "playdough parts"
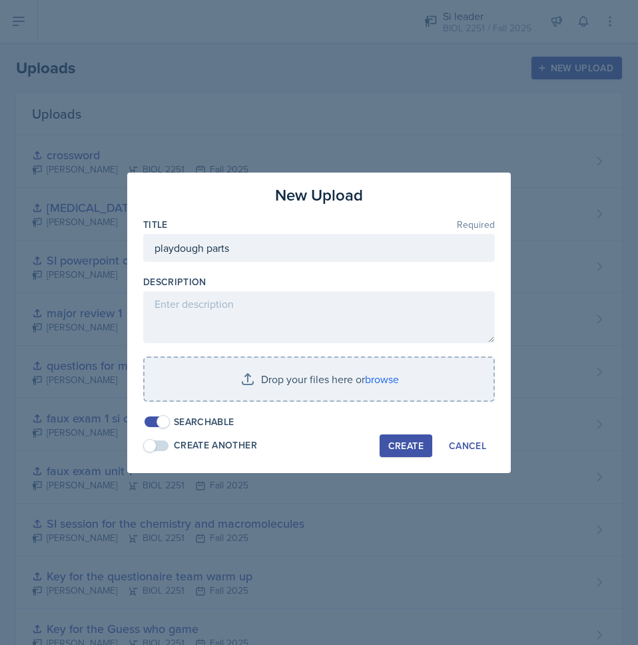
click at [292, 384] on input "file" at bounding box center [319, 379] width 349 height 43
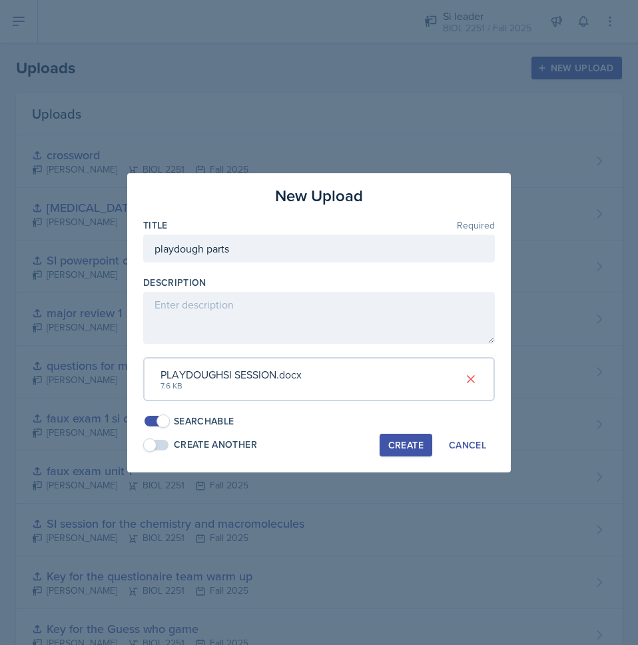
click at [395, 453] on button "Create" at bounding box center [406, 445] width 53 height 23
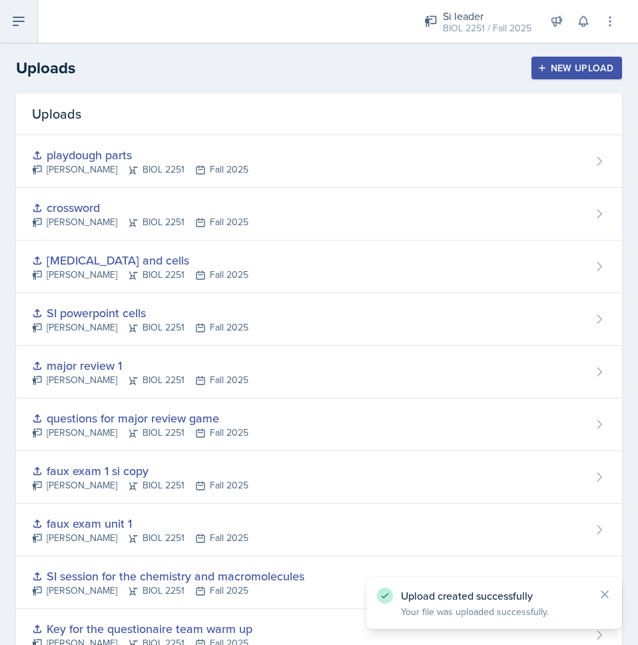
click at [11, 27] on icon at bounding box center [19, 21] width 16 height 16
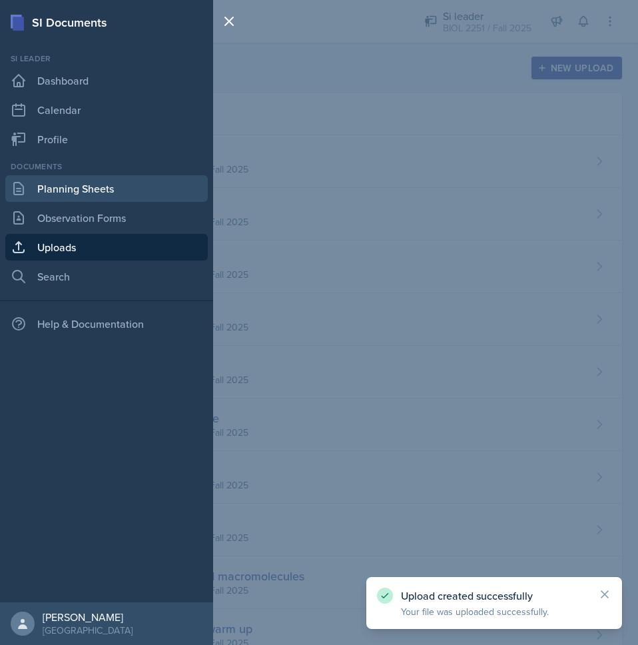
click at [64, 190] on link "Planning Sheets" at bounding box center [106, 188] width 202 height 27
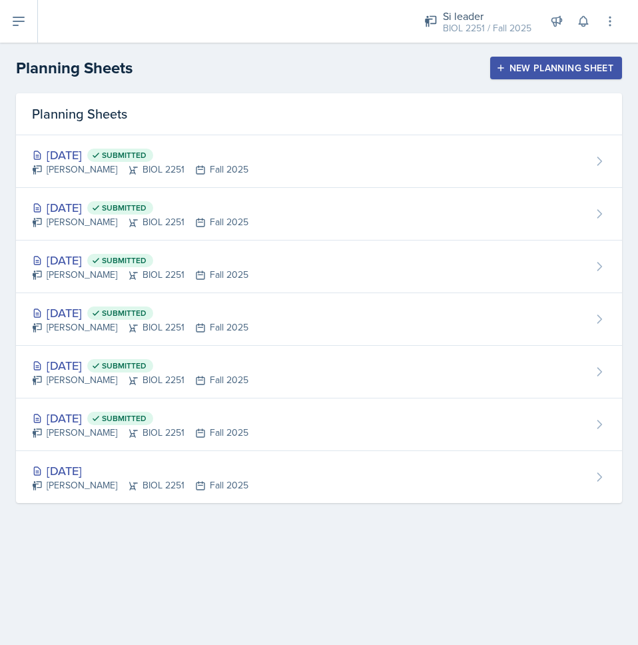
click at [103, 220] on div "[PERSON_NAME] BIOL 2251 Fall 2025" at bounding box center [140, 222] width 216 height 14
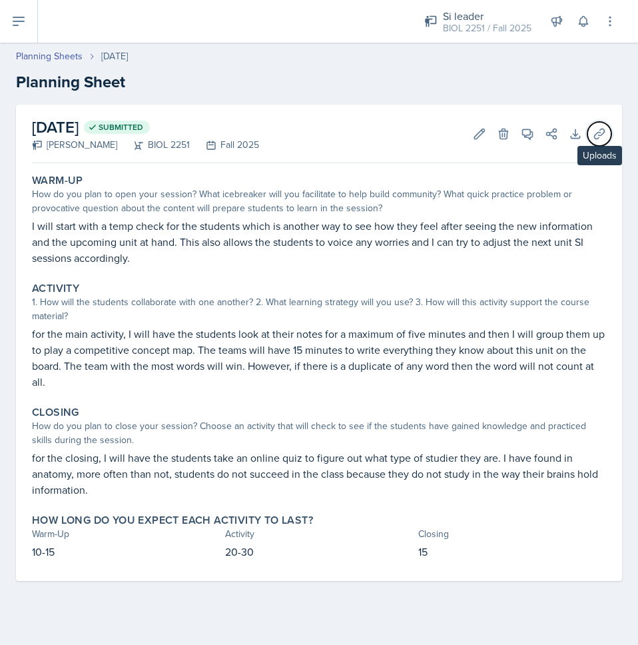
click at [588, 135] on button "Uploads" at bounding box center [599, 134] width 24 height 24
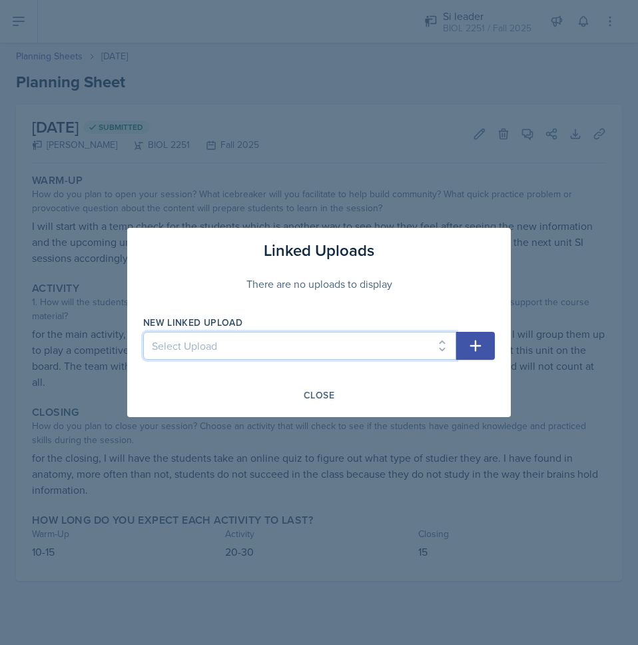
click at [316, 351] on select "Select Upload Metacognition SI training assignment SI session Introduction SI S…" at bounding box center [299, 346] width 313 height 28
select select "9956f010-d019-4d19-8f84-16fbfe109e87"
click at [143, 332] on select "Select Upload Metacognition SI training assignment SI session Introduction SI S…" at bounding box center [299, 346] width 313 height 28
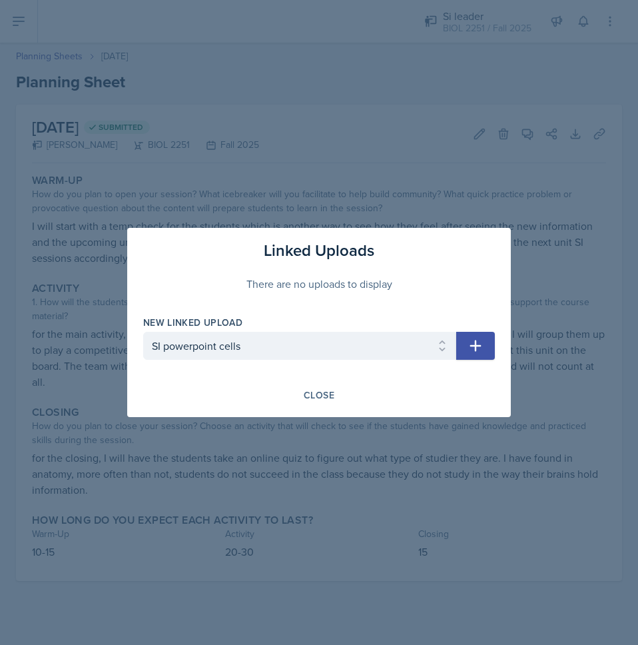
click at [474, 356] on button "button" at bounding box center [475, 346] width 39 height 28
select select
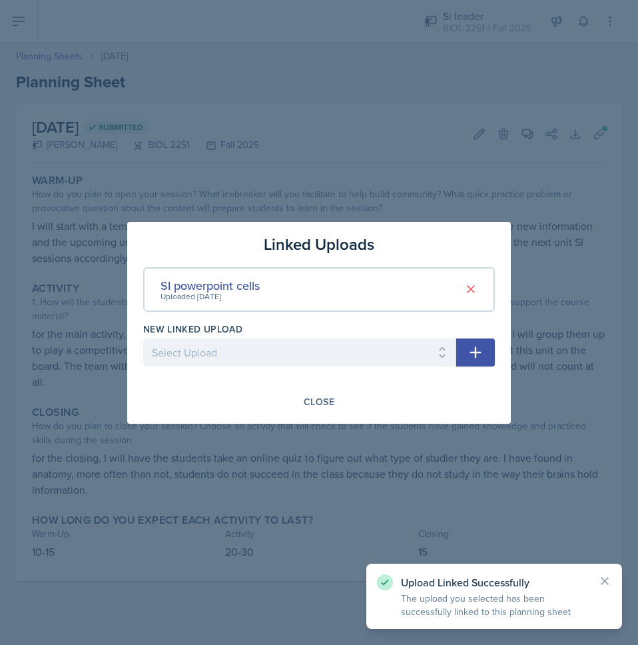
click at [334, 404] on button "Close" at bounding box center [319, 401] width 48 height 23
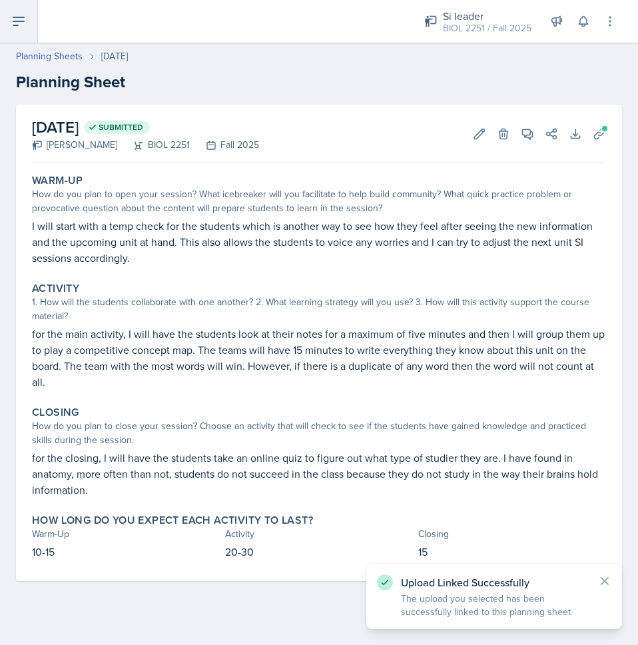
click at [16, 27] on icon at bounding box center [19, 21] width 16 height 16
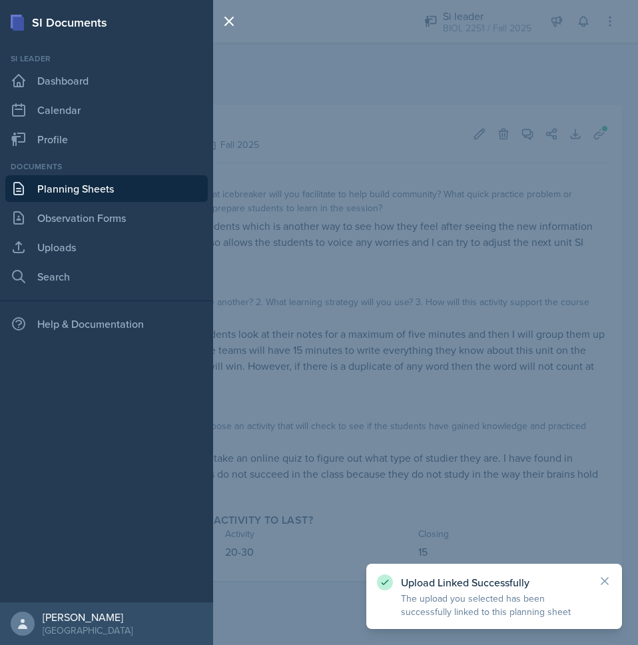
click at [55, 186] on link "Planning Sheets" at bounding box center [106, 188] width 202 height 27
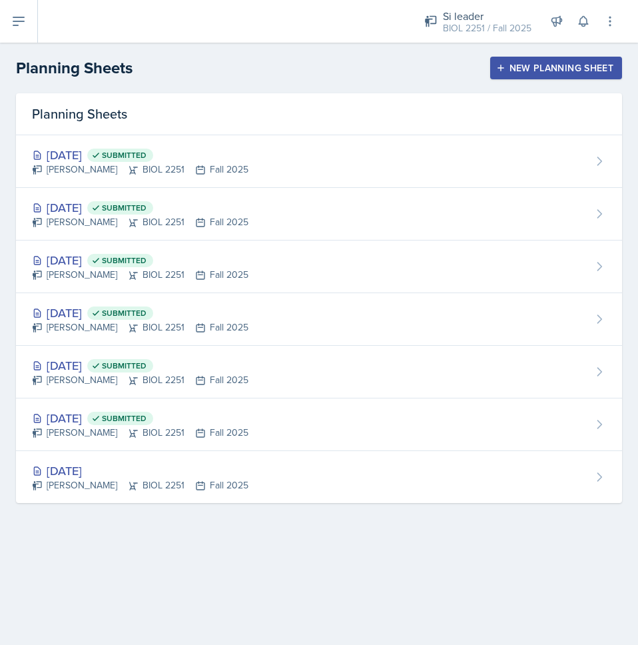
click at [73, 168] on div "[PERSON_NAME] BIOL 2251 Fall 2025" at bounding box center [140, 170] width 216 height 14
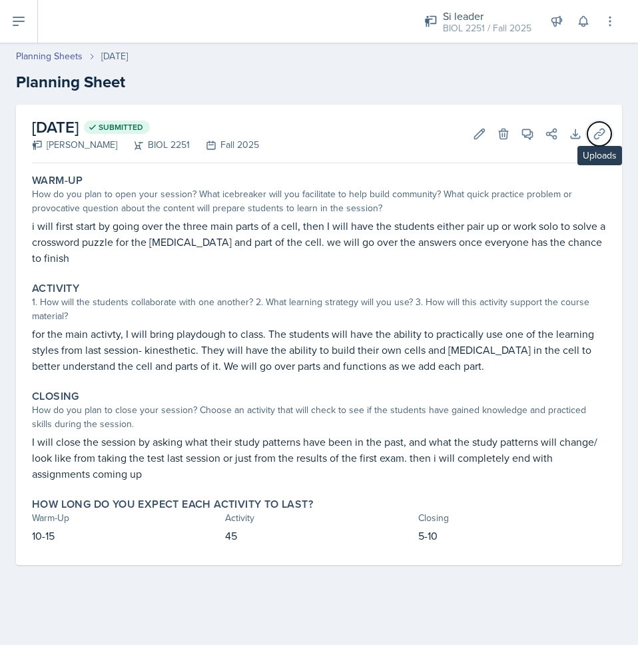
click at [592, 132] on button "Uploads" at bounding box center [599, 134] width 24 height 24
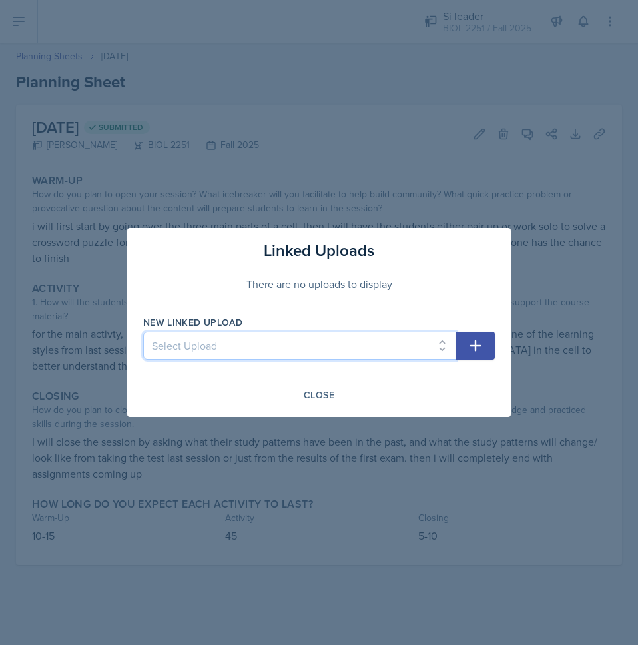
click at [328, 336] on select "Select Upload Metacognition SI training assignment SI session Introduction SI S…" at bounding box center [299, 346] width 313 height 28
select select "fe3da87c-419a-4f3f-9a14-164521083e70"
click at [143, 332] on select "Select Upload Metacognition SI training assignment SI session Introduction SI S…" at bounding box center [299, 346] width 313 height 28
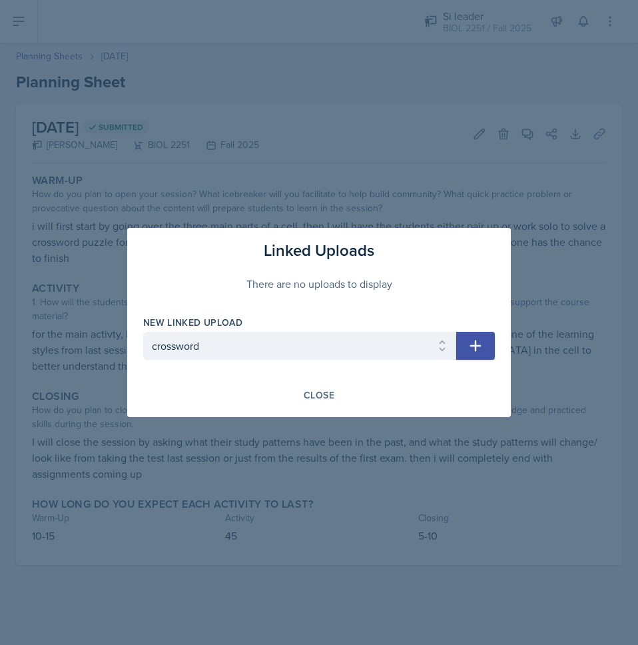
click at [472, 349] on icon "button" at bounding box center [476, 346] width 16 height 16
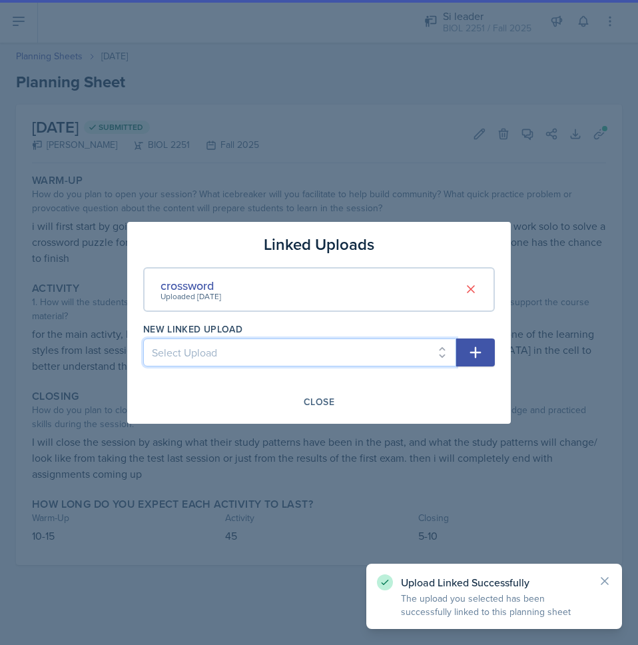
click at [350, 354] on select "Select Upload Metacognition SI training assignment SI session Introduction SI S…" at bounding box center [299, 352] width 313 height 28
select select "4b4f7ba6-060a-4cd8-8d0c-5977177b5af9"
click at [143, 338] on select "Select Upload Metacognition SI training assignment SI session Introduction SI S…" at bounding box center [299, 352] width 313 height 28
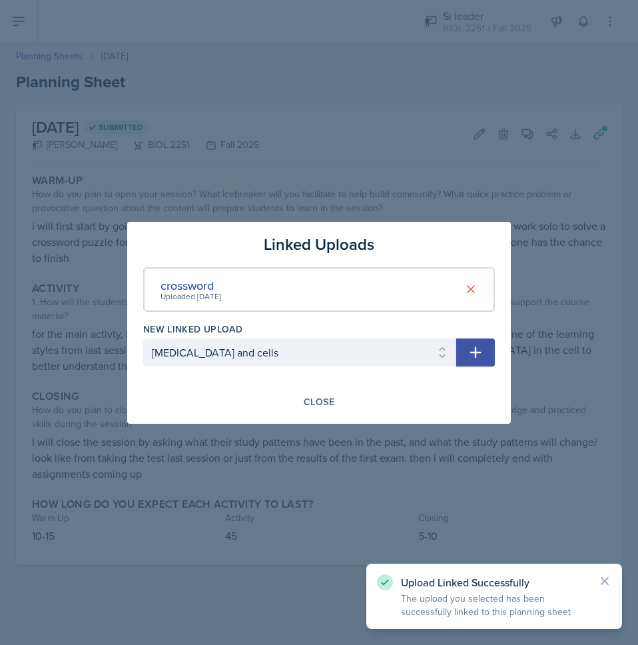
click at [466, 362] on button "button" at bounding box center [475, 352] width 39 height 28
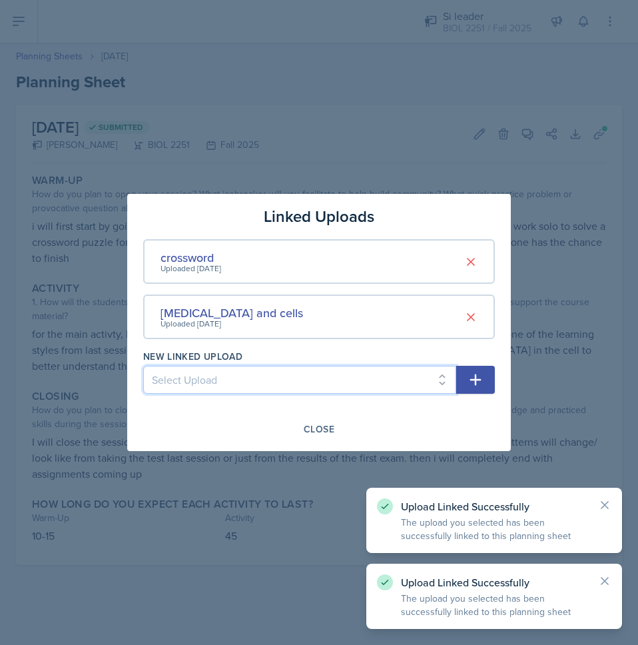
click at [402, 373] on select "Select Upload Metacognition SI training assignment SI session Introduction SI S…" at bounding box center [299, 380] width 313 height 28
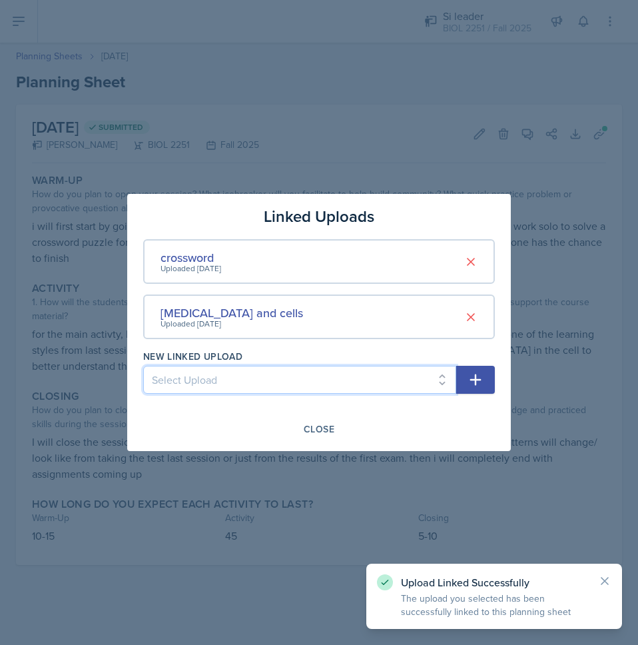
click at [359, 368] on select "Select Upload Metacognition SI training assignment SI session Introduction SI S…" at bounding box center [299, 380] width 313 height 28
click at [358, 373] on select "Select Upload Metacognition SI training assignment SI session Introduction SI S…" at bounding box center [299, 380] width 313 height 28
select select "ecd90286-cf46-4477-b093-a4ef692ae54a"
click at [143, 366] on select "Select Upload Metacognition SI training assignment SI session Introduction SI S…" at bounding box center [299, 380] width 313 height 28
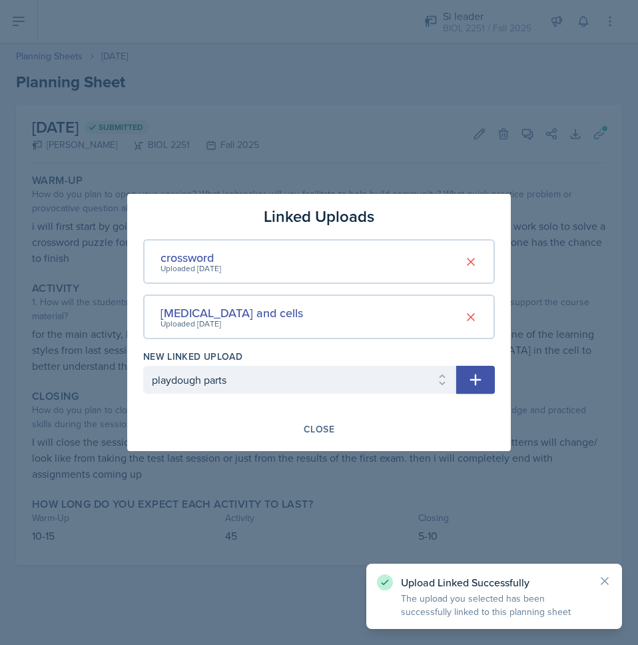
click at [466, 386] on button "button" at bounding box center [475, 380] width 39 height 28
select select
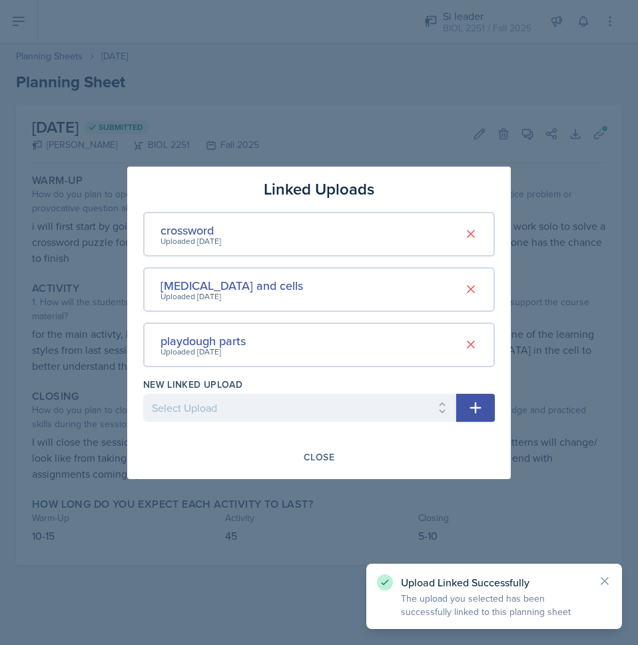
click at [334, 458] on button "Close" at bounding box center [319, 457] width 48 height 23
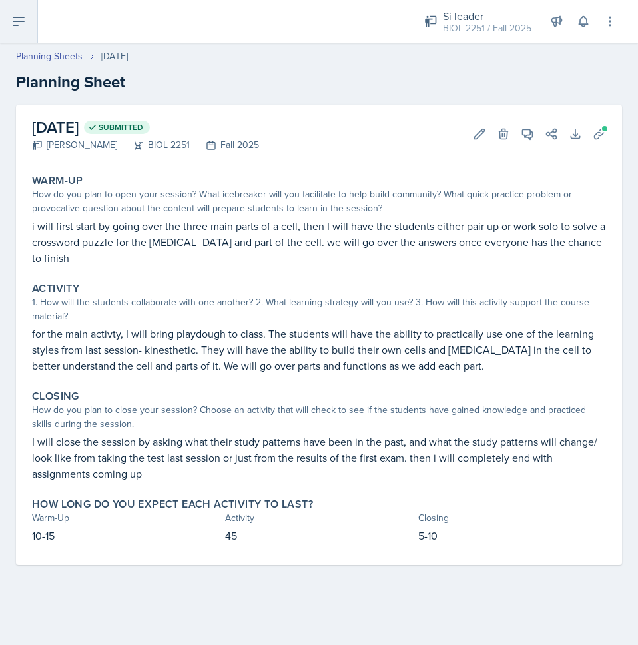
click at [25, 27] on icon at bounding box center [19, 21] width 16 height 16
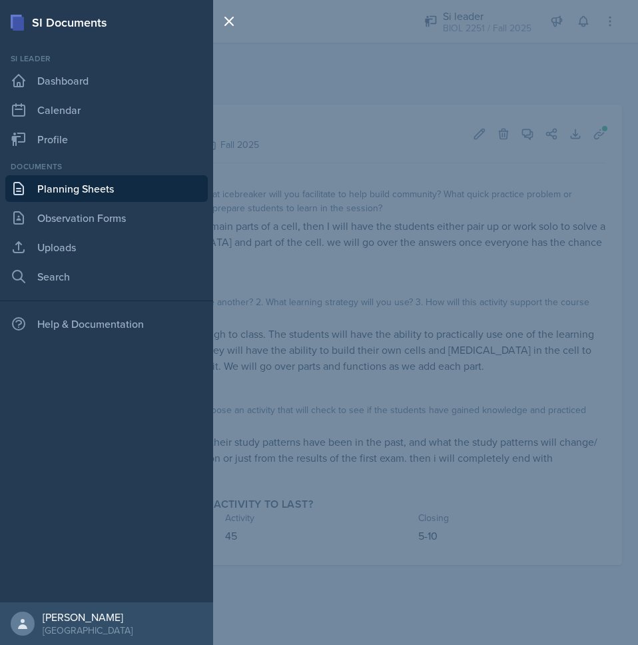
drag, startPoint x: 71, startPoint y: 182, endPoint x: 75, endPoint y: 188, distance: 7.4
click at [72, 182] on link "Planning Sheets" at bounding box center [106, 188] width 202 height 27
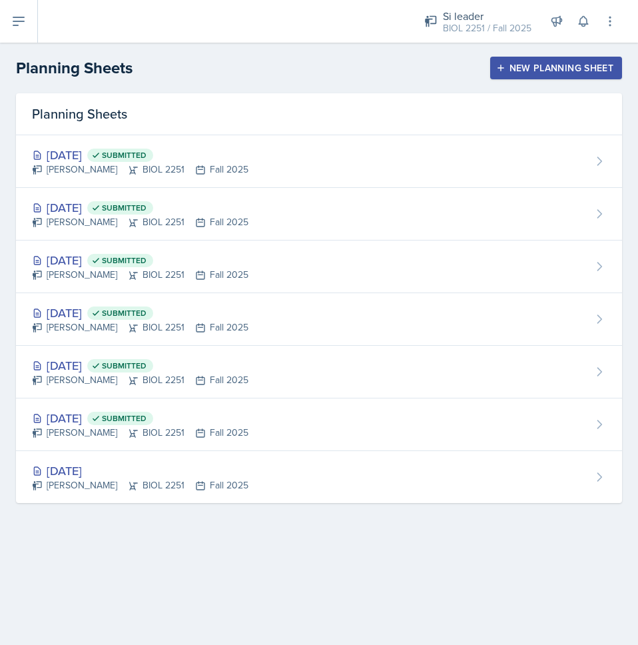
click at [147, 159] on span "Submitted" at bounding box center [124, 155] width 45 height 11
